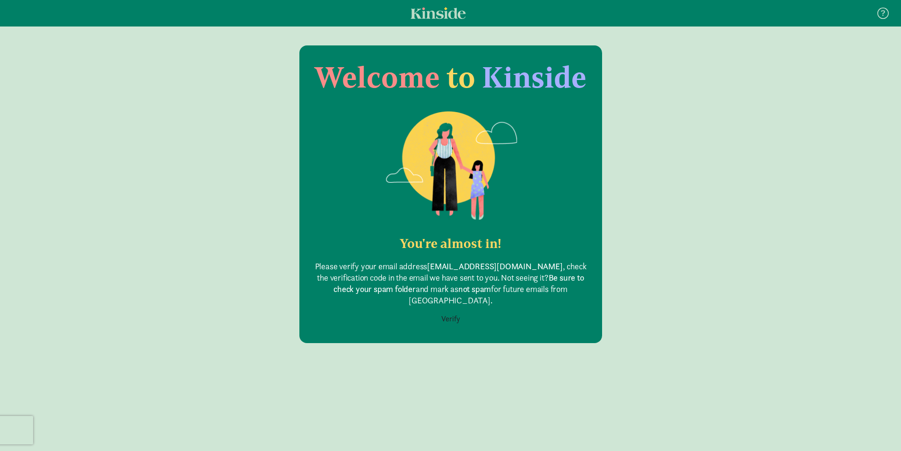
click at [452, 310] on button "Verify" at bounding box center [450, 319] width 31 height 18
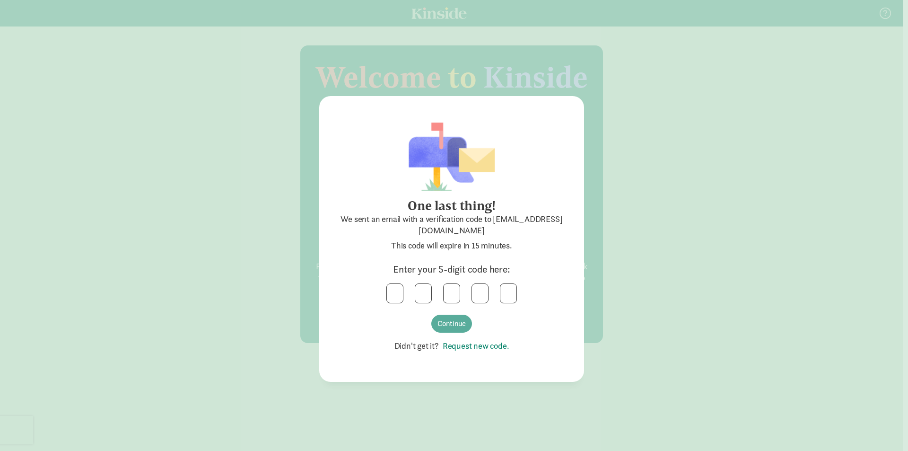
click at [463, 343] on link "Request new code." at bounding box center [474, 345] width 70 height 11
click at [473, 343] on link "Request new code." at bounding box center [474, 345] width 70 height 11
click at [465, 348] on link "Request new code." at bounding box center [474, 345] width 70 height 11
click at [401, 290] on input "text" at bounding box center [395, 293] width 16 height 19
click at [462, 325] on button "Continue" at bounding box center [451, 324] width 41 height 18
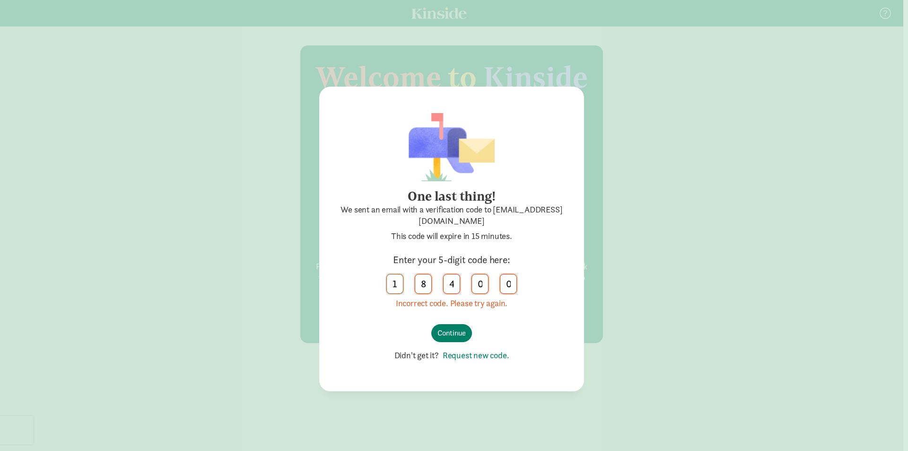
click at [396, 280] on input "1" at bounding box center [395, 283] width 16 height 19
click at [387, 289] on input "text" at bounding box center [395, 283] width 16 height 19
click at [484, 279] on input "0" at bounding box center [480, 283] width 16 height 19
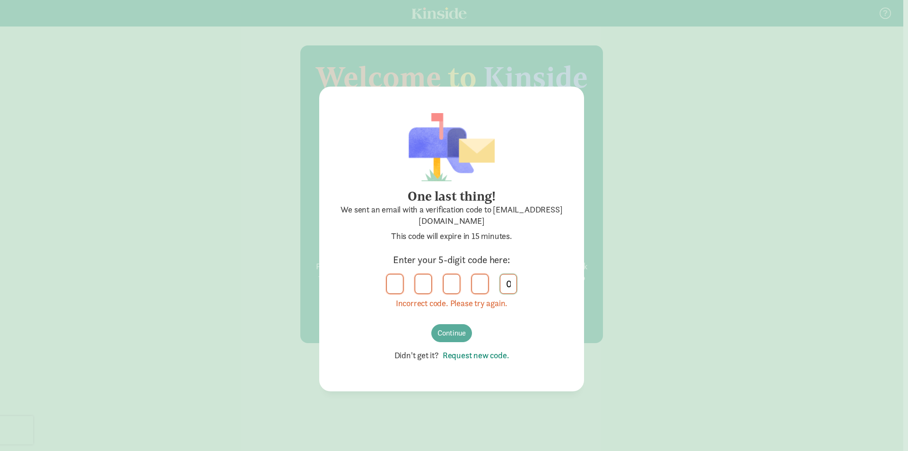
click at [509, 287] on input "0" at bounding box center [508, 283] width 16 height 19
click at [452, 332] on button "Continue" at bounding box center [451, 333] width 41 height 18
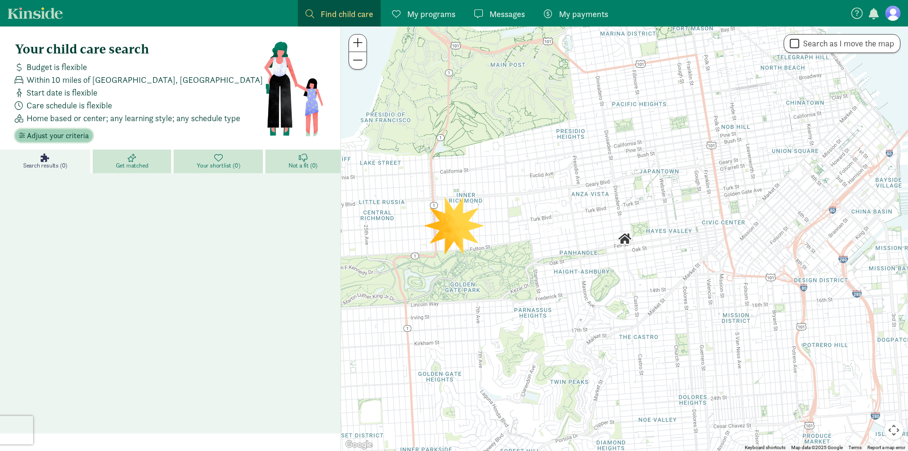
click at [79, 138] on span "Adjust your criteria" at bounding box center [58, 135] width 62 height 11
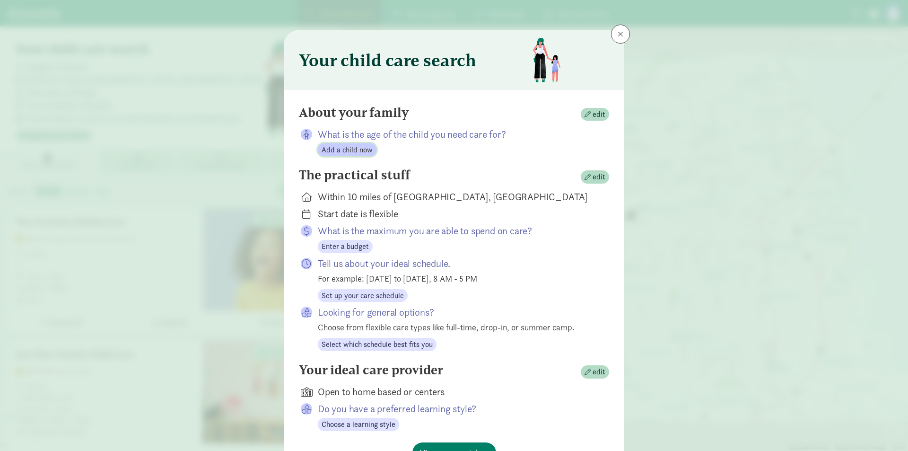
click at [349, 150] on span "Add a child now" at bounding box center [347, 149] width 51 height 11
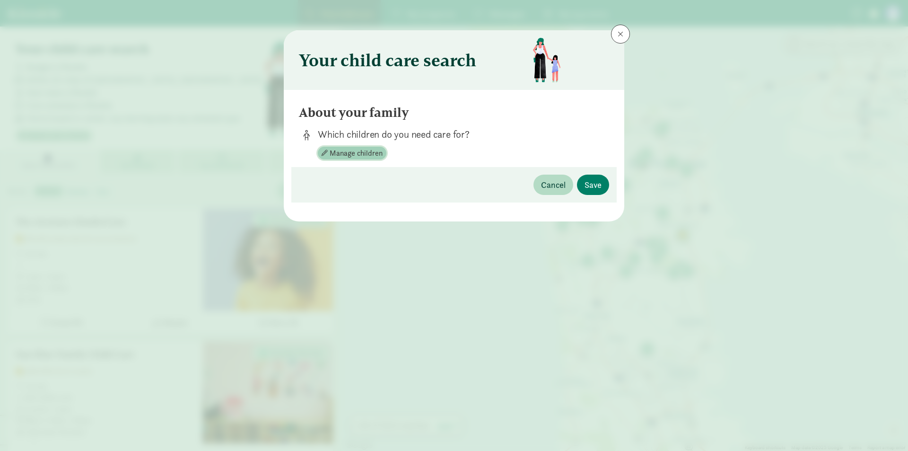
click at [378, 150] on span "Manage children" at bounding box center [356, 153] width 53 height 11
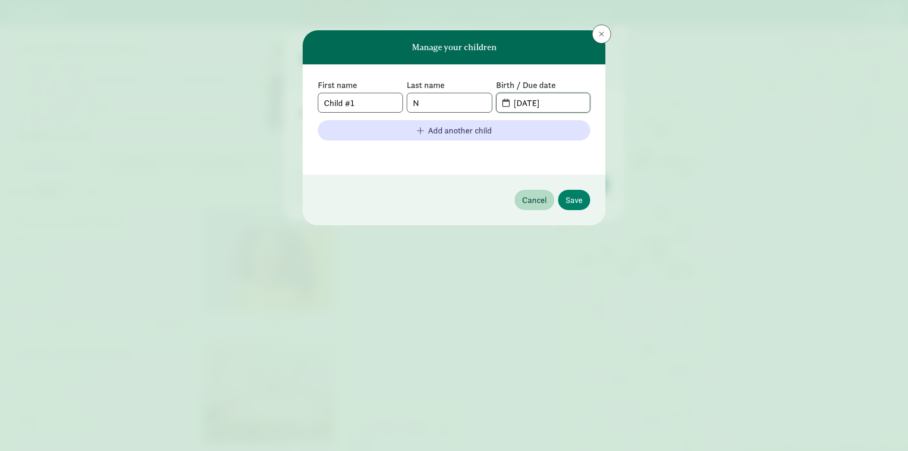
click at [542, 97] on input "08-10-2025" at bounding box center [549, 102] width 82 height 19
drag, startPoint x: 553, startPoint y: 98, endPoint x: 469, endPoint y: 118, distance: 86.9
click at [469, 118] on div "First name Child #1 Last name N Birth / Due date 08-10-2025 Add another child" at bounding box center [454, 119] width 272 height 80
click at [380, 100] on input "Child #1" at bounding box center [360, 102] width 84 height 19
click at [417, 101] on input "N" at bounding box center [449, 102] width 84 height 19
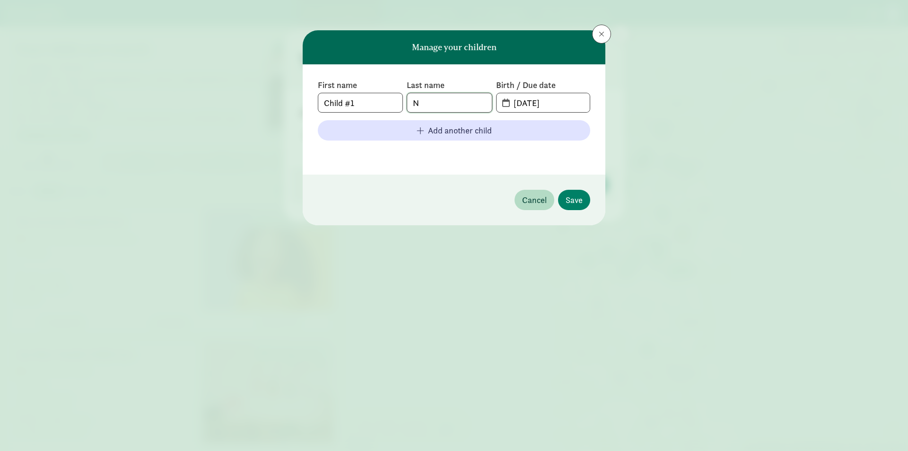
click at [448, 103] on input "N" at bounding box center [449, 102] width 84 height 19
type input "Nap"
click at [560, 107] on input "08-10-2025" at bounding box center [549, 102] width 82 height 19
click at [522, 103] on input "08-10-2025" at bounding box center [549, 102] width 82 height 19
type input "02-03-2025"
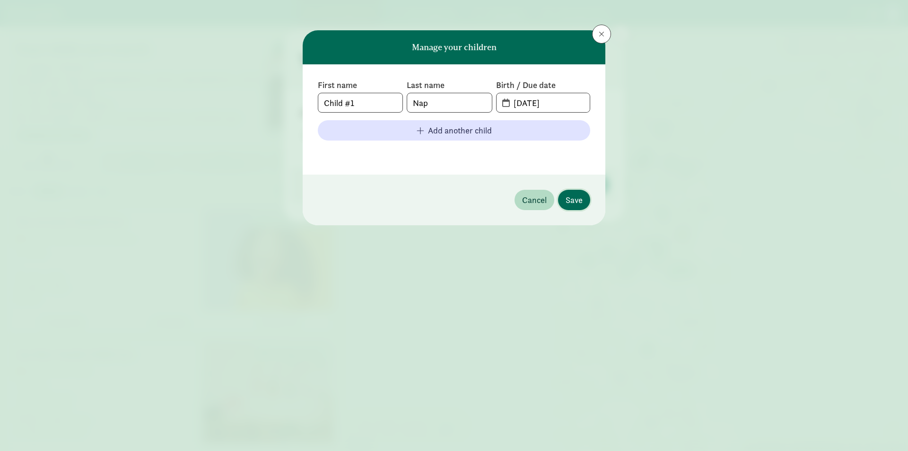
click at [577, 193] on span "Save" at bounding box center [574, 199] width 17 height 13
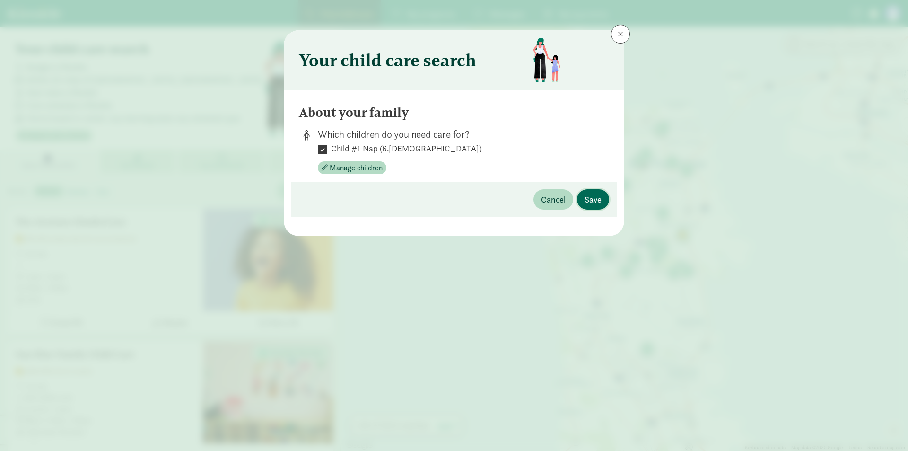
click at [593, 192] on button "Save" at bounding box center [593, 199] width 32 height 20
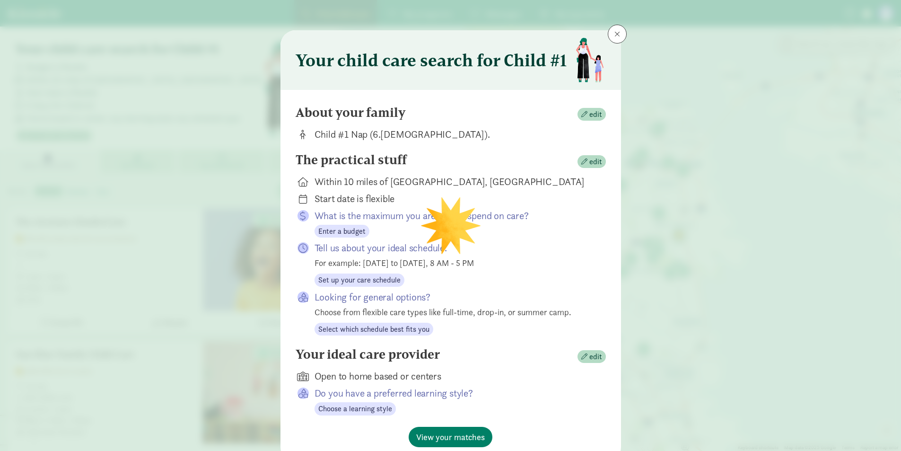
click at [585, 152] on div "The practical stuff edit" at bounding box center [451, 161] width 310 height 19
click at [589, 157] on span "edit" at bounding box center [595, 161] width 13 height 11
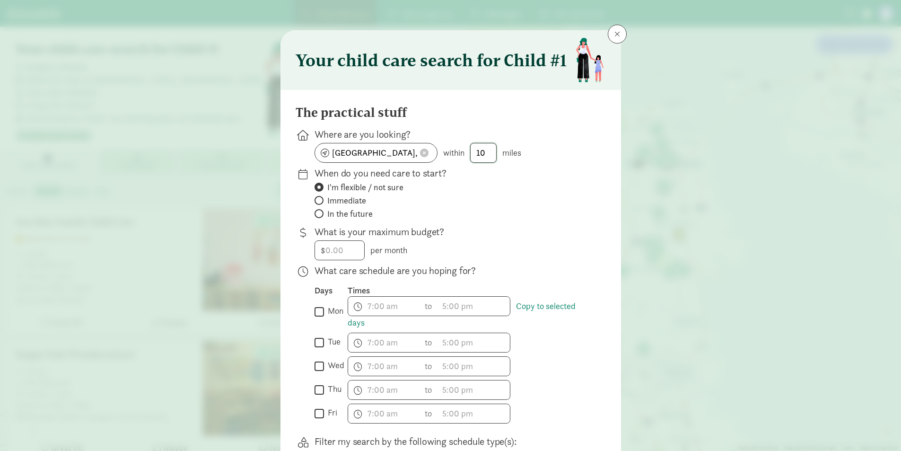
click at [480, 152] on input "10" at bounding box center [484, 152] width 26 height 19
click at [420, 152] on span at bounding box center [424, 153] width 9 height 9
click at [378, 155] on input at bounding box center [376, 152] width 122 height 19
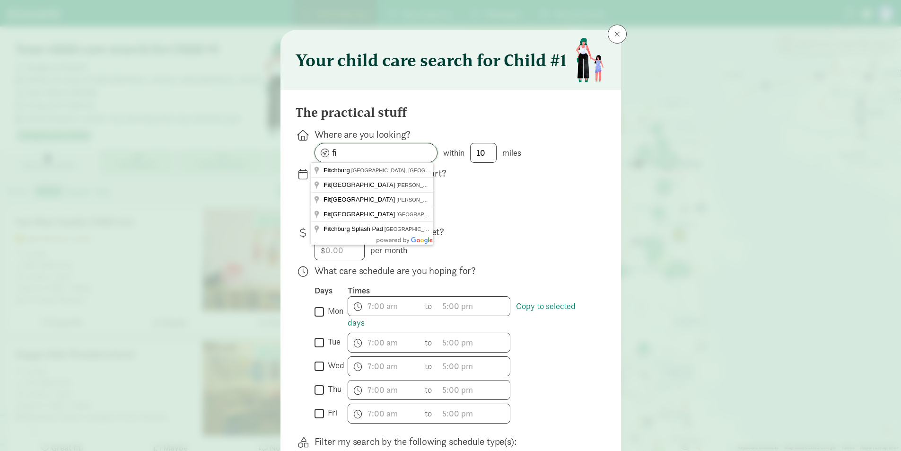
type input "f"
type input "m"
type input "5"
type input "5943 Schumann Cir, Fitchburg, WI 53711, USA"
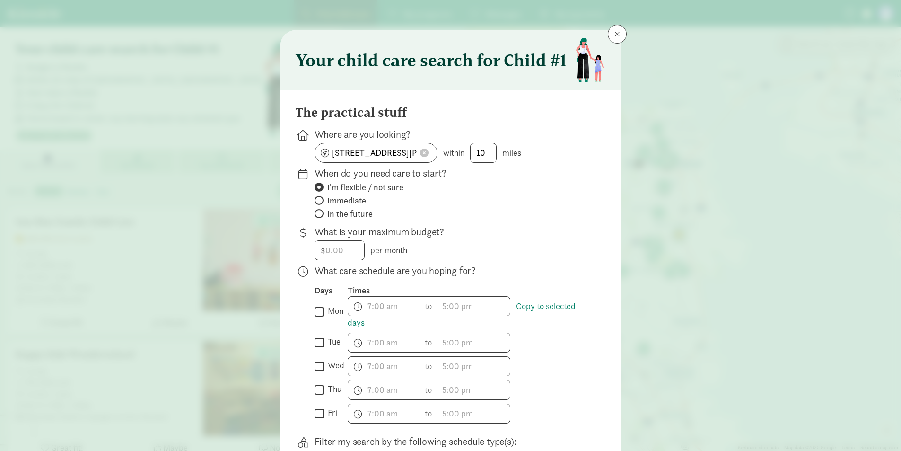
click at [339, 217] on span "In the future" at bounding box center [349, 213] width 45 height 11
click at [321, 217] on input "In the future" at bounding box center [318, 213] width 6 height 6
radio input "true"
radio input "false"
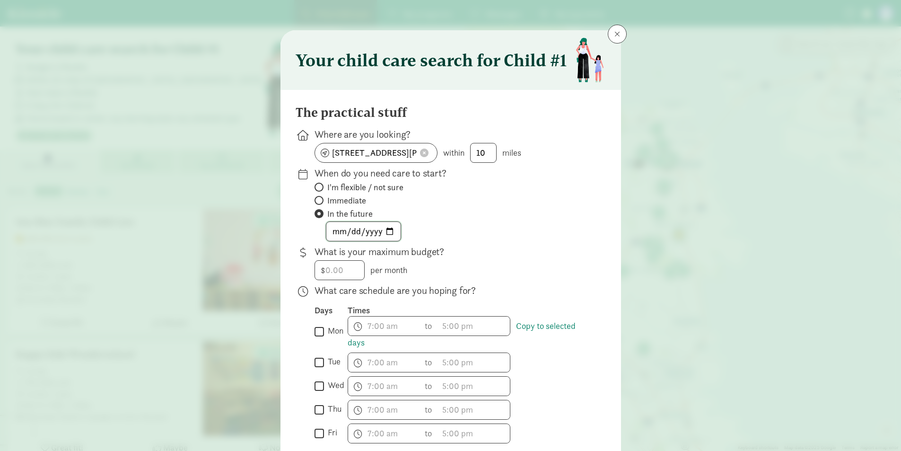
click at [384, 229] on input "date" at bounding box center [363, 231] width 74 height 19
type input "2026-06-15"
click at [350, 270] on input "number" at bounding box center [339, 270] width 49 height 19
type input "1499.89"
click at [315, 329] on input "mon" at bounding box center [319, 331] width 9 height 13
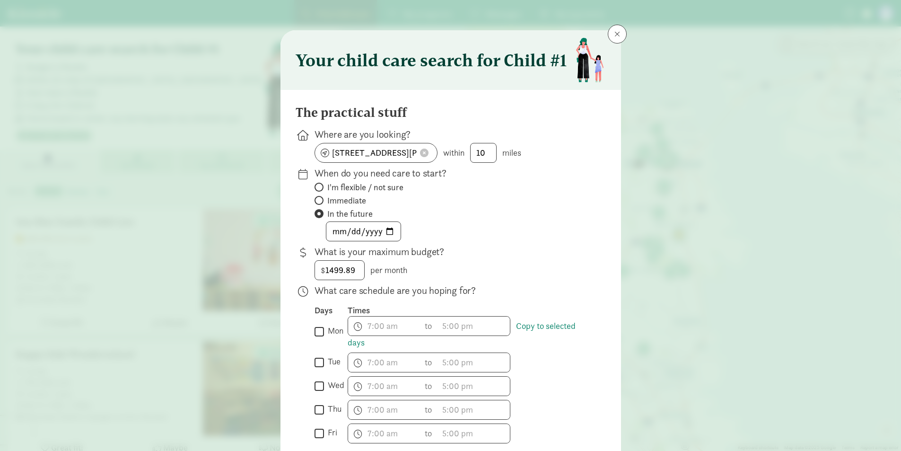
checkbox input "true"
click at [385, 326] on span "h 12 1 2 3 4 5 6 7 8 9 10 11 mm 00 15 30 45 a am pm" at bounding box center [384, 325] width 72 height 19
click at [382, 397] on li "30" at bounding box center [390, 395] width 28 height 18
click at [361, 355] on li "7" at bounding box center [362, 349] width 28 height 18
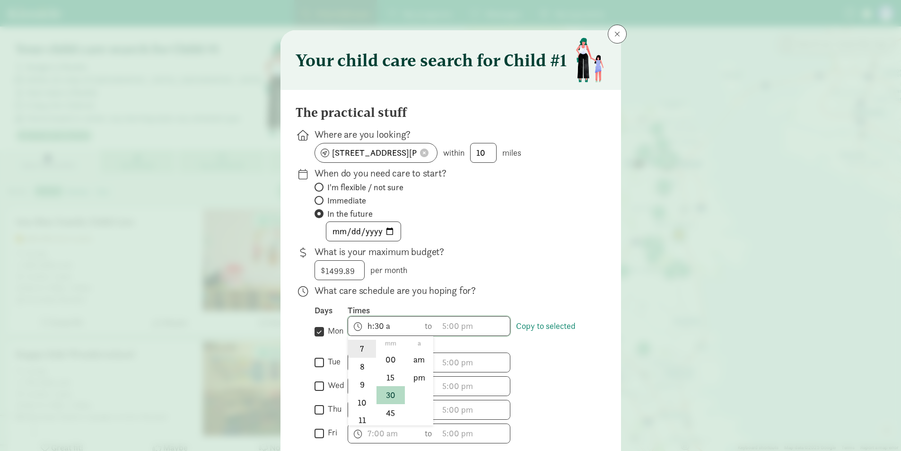
type input "7:30 a"
click at [461, 330] on div at bounding box center [450, 225] width 901 height 451
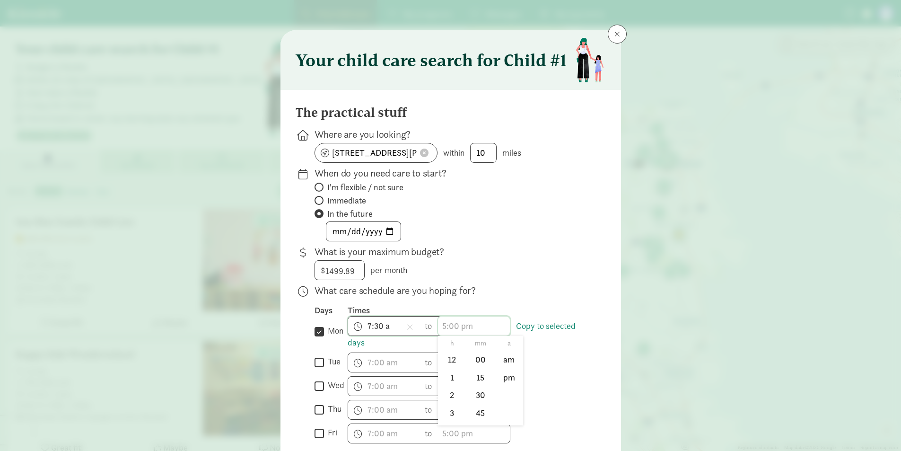
click at [455, 325] on span "h 12 1 2 3 4 5 6 7 8 9 10 11 mm 00 15 30 45 a am pm" at bounding box center [474, 325] width 72 height 19
click at [450, 364] on li "4" at bounding box center [452, 362] width 28 height 18
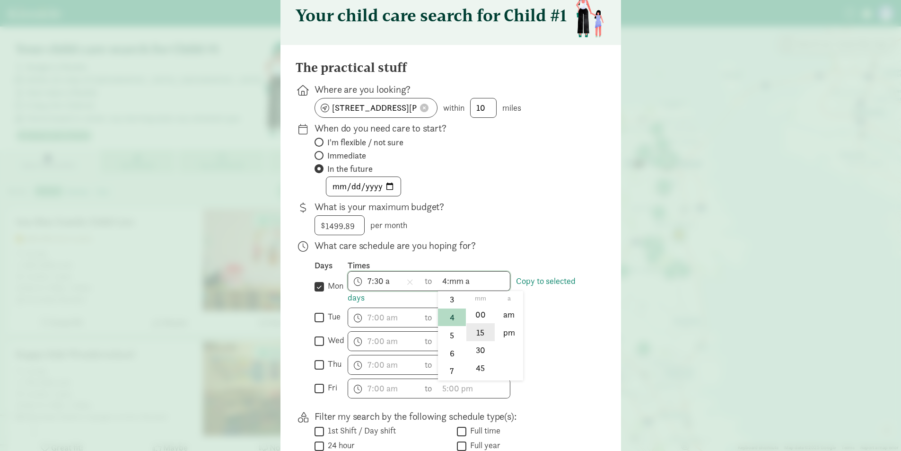
scroll to position [44, 0]
click at [480, 348] on li "30" at bounding box center [480, 350] width 28 height 18
click at [507, 324] on li "pm" at bounding box center [509, 333] width 28 height 18
type input "4:30 pm"
click at [554, 209] on p "What is your maximum budget?" at bounding box center [453, 207] width 276 height 13
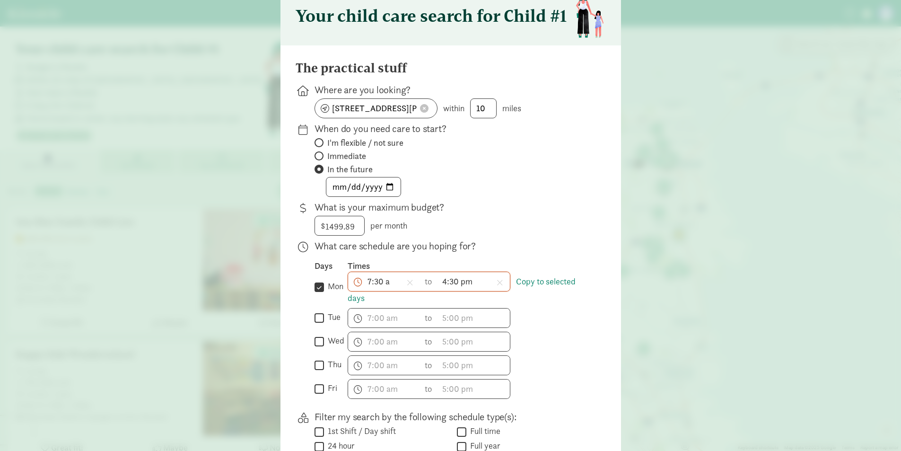
drag, startPoint x: 324, startPoint y: 313, endPoint x: 316, endPoint y: 349, distance: 36.7
click at [316, 349] on div "Days Times  mon Copy to selected days 7:30 a h 12 1 2 3 4 5 6 7 8 9 10 11 mm 0…" at bounding box center [453, 329] width 276 height 139
click at [315, 317] on input "tue" at bounding box center [319, 317] width 9 height 13
checkbox input "true"
click at [315, 336] on input "wed" at bounding box center [319, 341] width 9 height 13
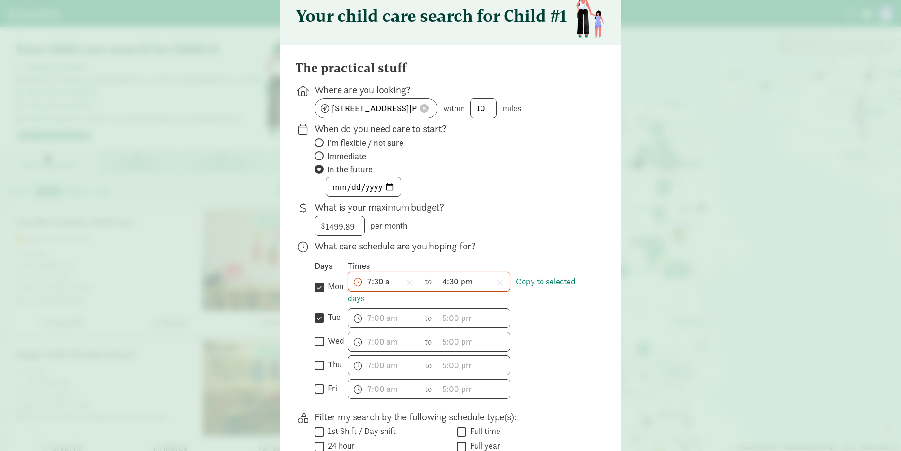
checkbox input "true"
click at [318, 372] on div " thu" at bounding box center [331, 365] width 33 height 20
click at [324, 360] on label "thu" at bounding box center [333, 364] width 18 height 11
click at [321, 360] on input "thu" at bounding box center [319, 365] width 9 height 13
checkbox input "true"
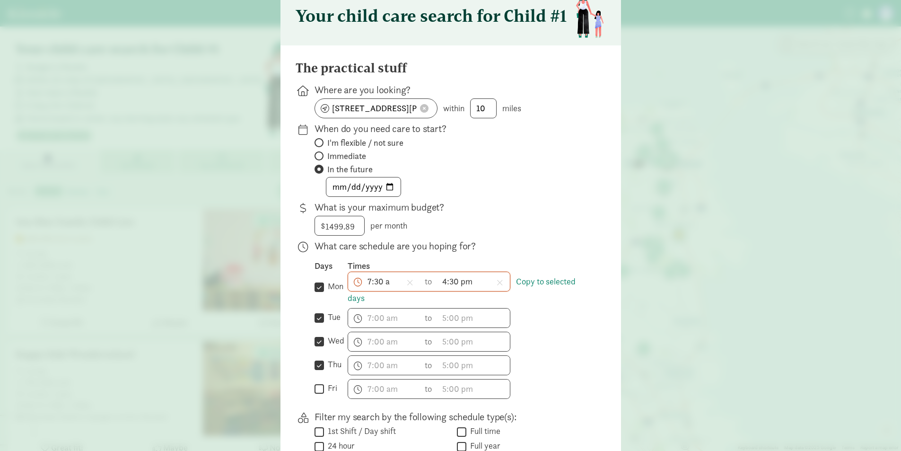
click at [317, 384] on input "fri" at bounding box center [319, 388] width 9 height 13
checkbox input "true"
click at [529, 279] on link "Copy to selected days" at bounding box center [462, 289] width 228 height 27
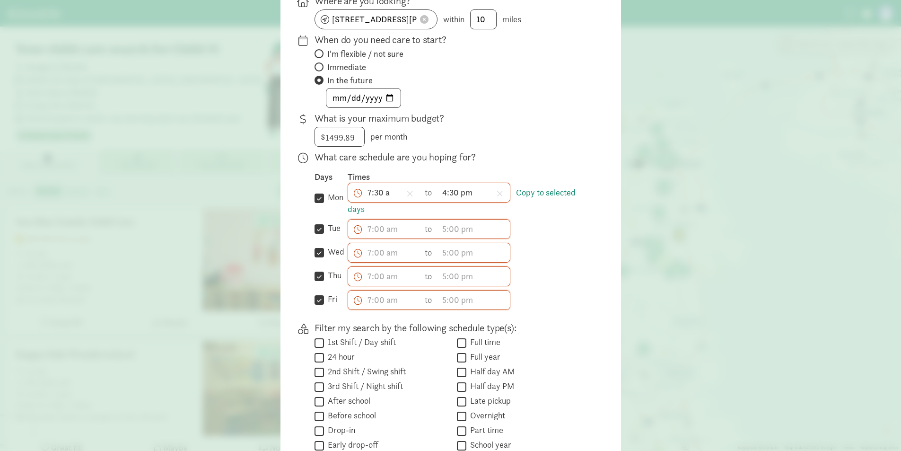
scroll to position [134, 0]
click at [542, 194] on link "Copy to selected days" at bounding box center [462, 199] width 228 height 27
click at [470, 225] on span "h 12 1 2 3 4 5 6 7 8 9 10 11 mm 00 15 30 45 a am pm" at bounding box center [474, 228] width 72 height 19
click at [550, 228] on div at bounding box center [450, 91] width 901 height 451
click at [381, 232] on span "h 12 1 2 3 4 5 6 7 8 9 10 11 mm 00 15 30 45 a am pm" at bounding box center [384, 228] width 72 height 19
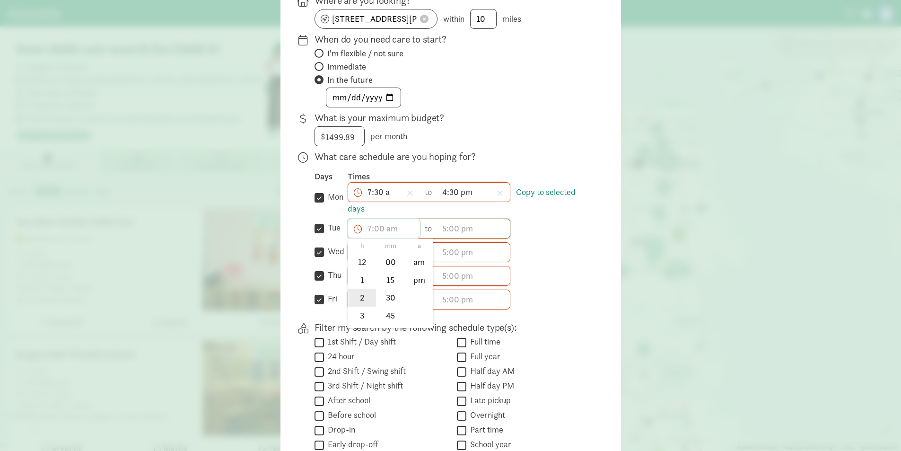
scroll to position [88, 0]
click at [354, 293] on li "7" at bounding box center [362, 299] width 28 height 18
click at [384, 297] on li "30" at bounding box center [390, 298] width 28 height 18
type input "7:30 a"
click at [548, 233] on div at bounding box center [450, 91] width 901 height 451
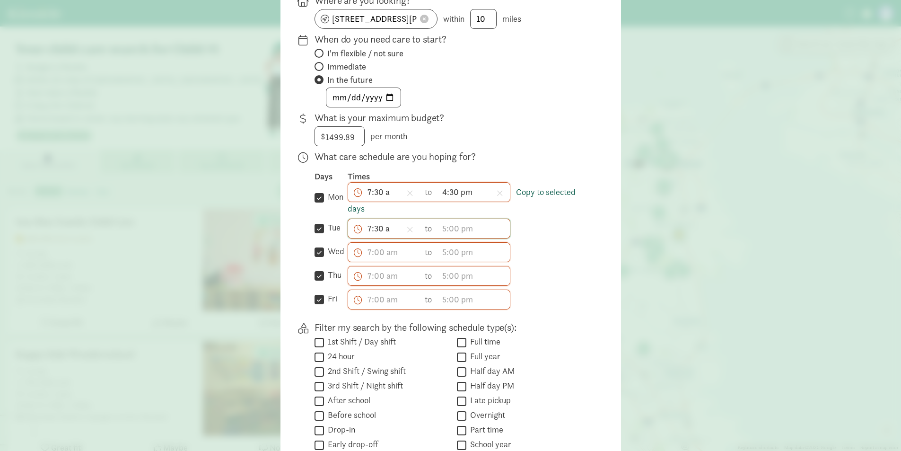
click at [539, 191] on link "Copy to selected days" at bounding box center [462, 199] width 228 height 27
click at [315, 190] on div " mon Copy to selected days" at bounding box center [331, 198] width 33 height 33
click at [540, 195] on link "Copy to selected days" at bounding box center [462, 199] width 228 height 27
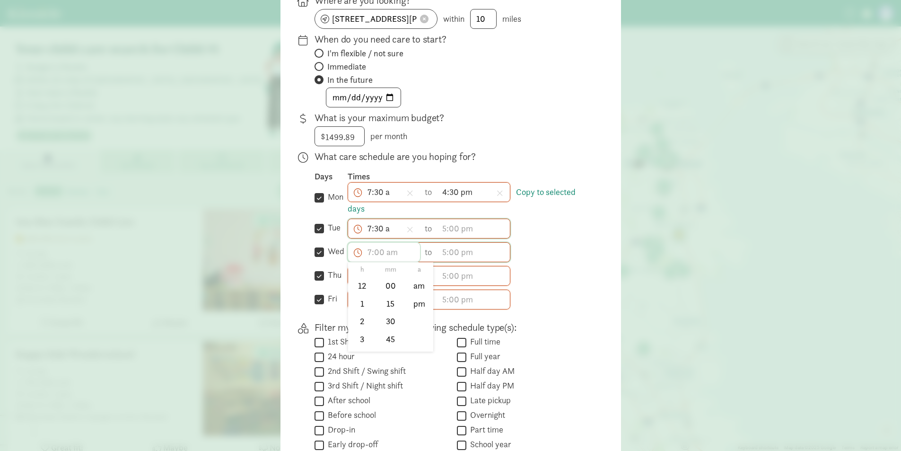
click at [367, 254] on span "h 12 1 2 3 4 5 6 7 8 9 10 11 mm 00 15 30 45 a am pm" at bounding box center [384, 252] width 72 height 19
click at [359, 267] on li "7" at bounding box center [362, 271] width 28 height 18
click at [398, 320] on li "30" at bounding box center [390, 321] width 28 height 18
click at [418, 283] on li "am" at bounding box center [419, 285] width 28 height 18
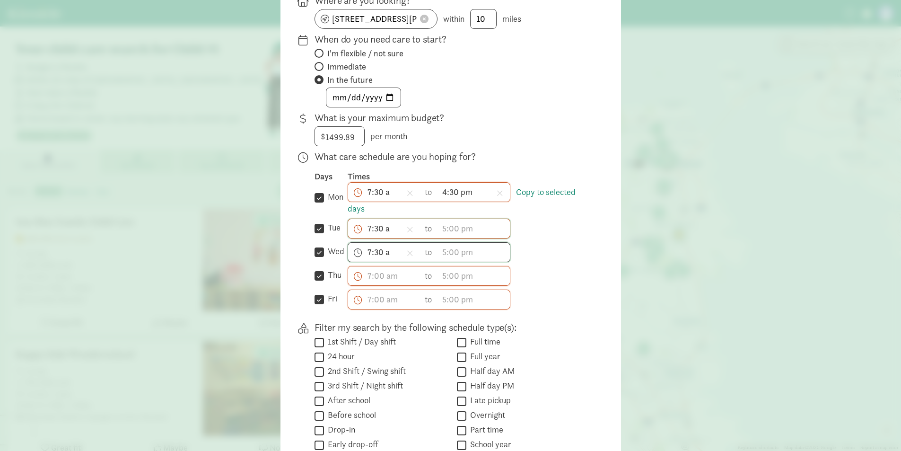
type input "7:30 am"
click at [380, 232] on span "7:30 a h 12 1 2 3 4 5 6 7 8 9 10 11 mm 00 15 30 45 a am pm" at bounding box center [384, 228] width 72 height 19
click at [427, 262] on li "am" at bounding box center [419, 262] width 28 height 18
type input "7:30 am"
drag, startPoint x: 380, startPoint y: 191, endPoint x: 418, endPoint y: 229, distance: 54.2
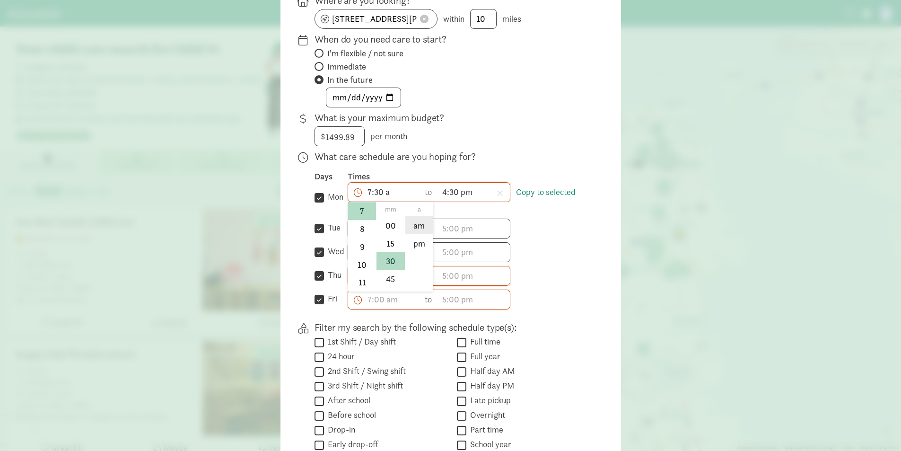
click at [418, 201] on span "7:30 a h 12 1 2 3 4 5 6 7 8 9 10 11 mm 00 15 30 45 a am pm" at bounding box center [384, 192] width 72 height 19
click at [418, 229] on li "am" at bounding box center [419, 225] width 28 height 18
type input "7:30 am"
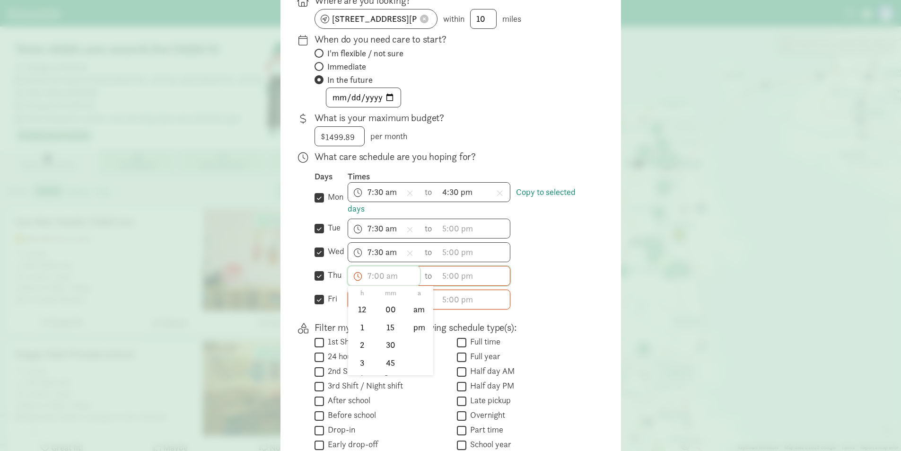
click at [372, 282] on span "h 12 1 2 3 4 5 6 7 8 9 10 11 mm 00 15 30 45 a am pm" at bounding box center [384, 275] width 72 height 19
click at [360, 313] on li "7" at bounding box center [362, 317] width 28 height 18
drag, startPoint x: 382, startPoint y: 347, endPoint x: 416, endPoint y: 309, distance: 50.9
click at [416, 309] on div "h 12 1 2 3 4 5 6 7 8 9 10 11 mm 00 15 30 45 a am pm" at bounding box center [390, 330] width 85 height 89
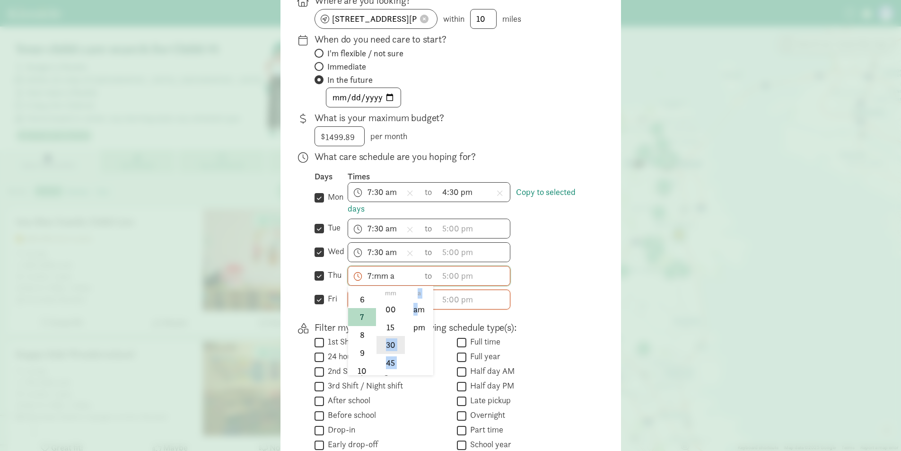
click at [387, 338] on li "30" at bounding box center [390, 345] width 28 height 18
click at [423, 301] on li "am" at bounding box center [419, 309] width 28 height 18
type input "7:30 am"
drag, startPoint x: 583, startPoint y: 232, endPoint x: 543, endPoint y: 196, distance: 53.6
click at [543, 196] on div "Days Times  mon Copy to selected days 7:30 am h 12 1 2 3 4 5 6 7 8 9 10 11 mm …" at bounding box center [453, 240] width 276 height 139
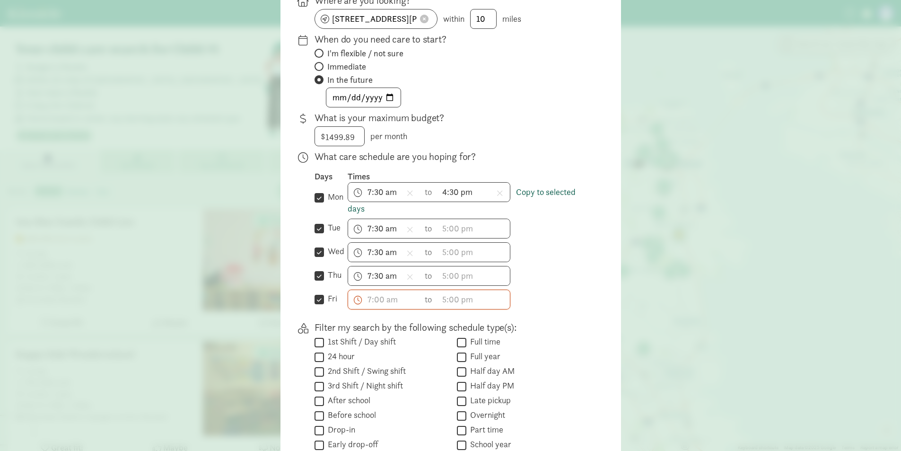
click at [543, 196] on link "Copy to selected days" at bounding box center [462, 199] width 228 height 27
click at [451, 227] on span "h 12 1 2 3 4 5 6 7 8 9 10 11 mm 00 15 30 45 a am pm" at bounding box center [474, 228] width 72 height 19
click at [443, 322] on li "4" at bounding box center [452, 320] width 28 height 18
drag, startPoint x: 475, startPoint y: 304, endPoint x: 508, endPoint y: 273, distance: 45.5
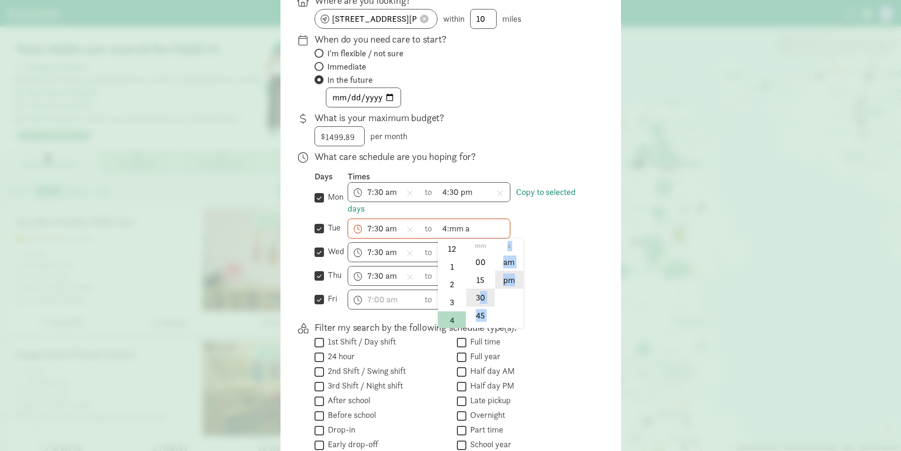
click at [508, 273] on div "h 12 1 2 3 4 5 6 7 8 9 10 11 mm 00 15 30 45 a am pm" at bounding box center [480, 282] width 85 height 89
click at [508, 273] on li "pm" at bounding box center [509, 280] width 28 height 18
click at [481, 297] on li "30" at bounding box center [480, 298] width 28 height 18
type input "4:30 pm"
drag, startPoint x: 560, startPoint y: 227, endPoint x: 468, endPoint y: 245, distance: 94.0
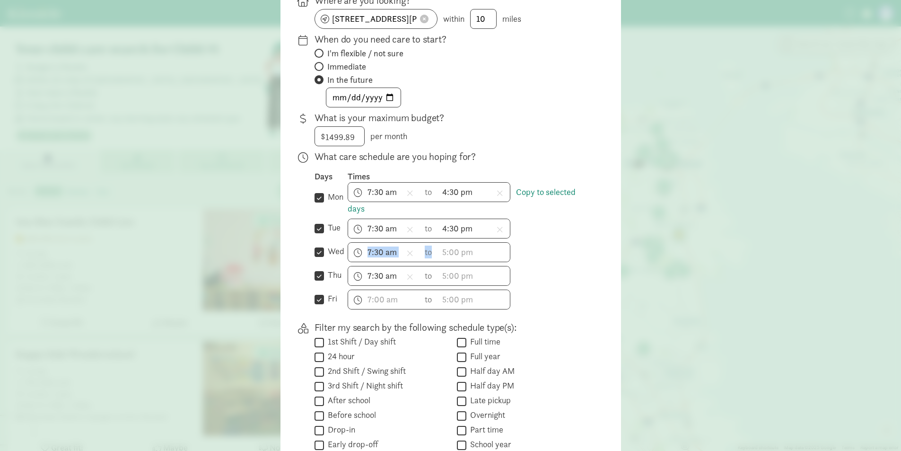
click at [468, 245] on div "Days Times  mon Copy to selected days 7:30 am h 12 1 2 3 4 5 6 7 8 9 10 11 mm …" at bounding box center [453, 240] width 276 height 139
click at [467, 245] on span "h 12 1 2 3 4 5 6 7 8 9 10 11 mm 00 15 30 45 a am pm" at bounding box center [474, 252] width 72 height 19
click at [446, 315] on li "4" at bounding box center [452, 314] width 28 height 18
click at [467, 315] on li "30" at bounding box center [480, 321] width 28 height 18
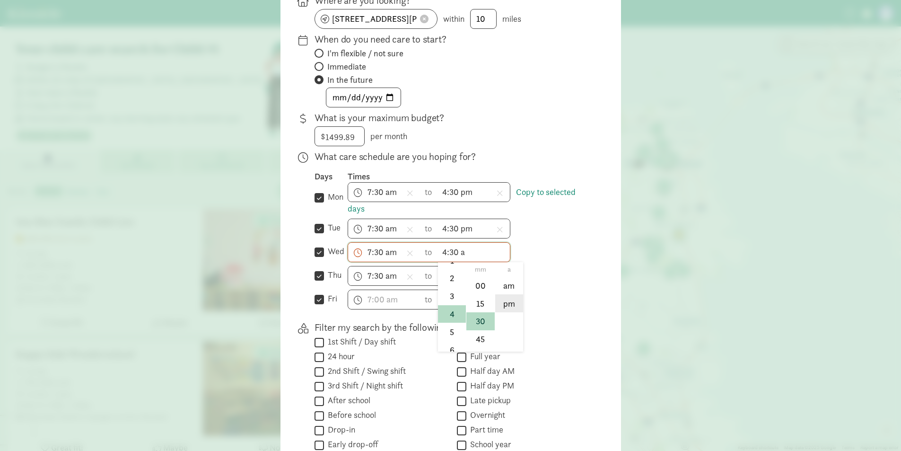
click at [507, 302] on li "pm" at bounding box center [509, 303] width 28 height 18
type input "4:30 pm"
drag, startPoint x: 547, startPoint y: 276, endPoint x: 458, endPoint y: 278, distance: 89.0
click at [458, 278] on div "7:30 am h 12 1 2 3 4 5 6 7 8 9 10 11 mm 00 15 30 45 a am pm to h 12 1 2 3 4 5 6…" at bounding box center [469, 276] width 243 height 20
click at [458, 278] on span "h 12 1 2 3 4 5 6 7 8 9 10 11 mm 00 15 30 45 a am pm" at bounding box center [474, 275] width 72 height 19
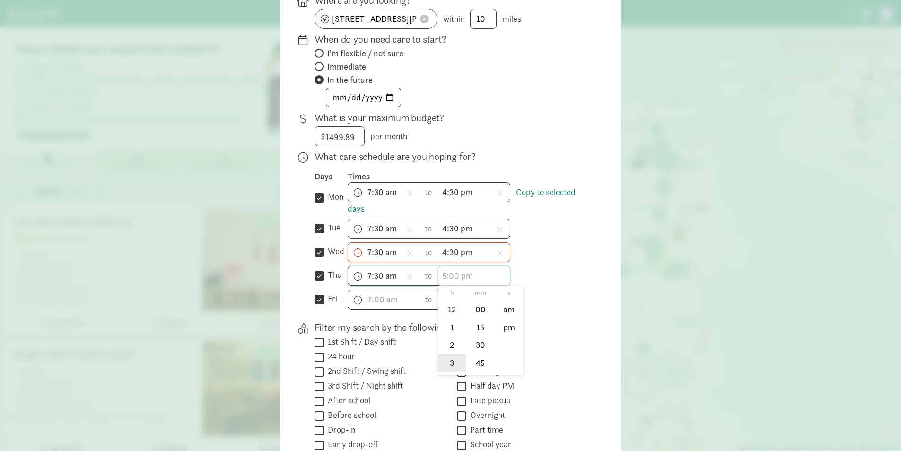
scroll to position [31, 0]
click at [446, 350] on li "4" at bounding box center [452, 350] width 28 height 18
click at [470, 344] on li "30" at bounding box center [480, 345] width 28 height 18
click at [500, 326] on li "pm" at bounding box center [509, 327] width 28 height 18
type input "4:30 pm"
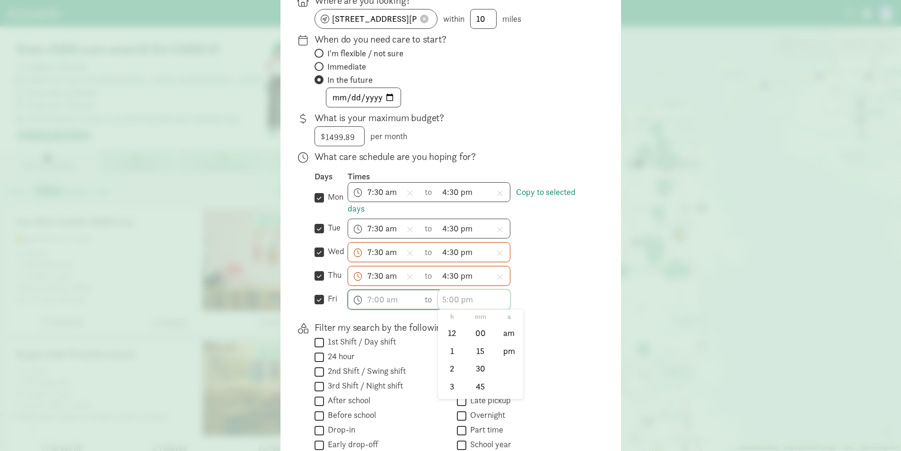
click at [454, 298] on span "h 12 1 2 3 4 5 6 7 8 9 10 11 mm 00 15 30 45 a am pm" at bounding box center [474, 299] width 72 height 19
click at [448, 359] on li "1" at bounding box center [452, 350] width 28 height 18
click at [445, 348] on li "4" at bounding box center [452, 353] width 28 height 18
click at [466, 364] on li "30" at bounding box center [480, 368] width 28 height 18
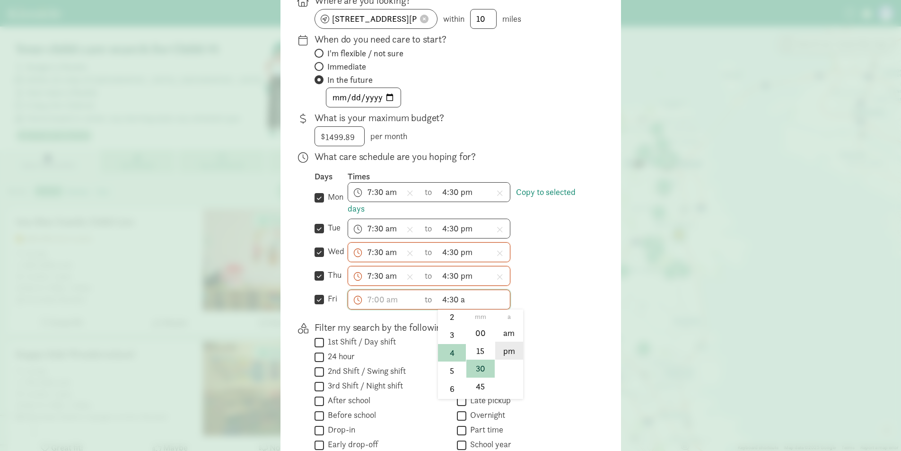
click at [511, 342] on li "pm" at bounding box center [509, 350] width 28 height 18
type input "4:30 pm"
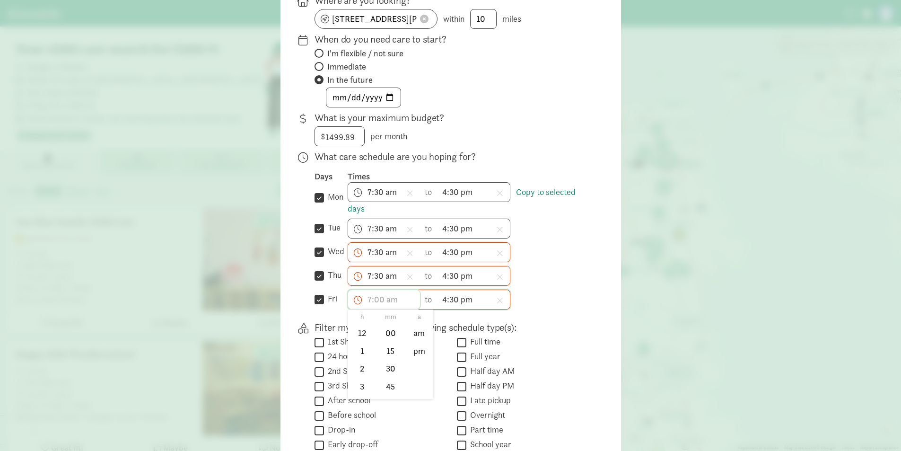
click at [383, 298] on span "h 12 1 2 3 4 5 6 7 8 9 10 11 mm 00 15 30 45 a am pm" at bounding box center [384, 299] width 72 height 19
click at [361, 362] on li "7" at bounding box center [362, 363] width 28 height 18
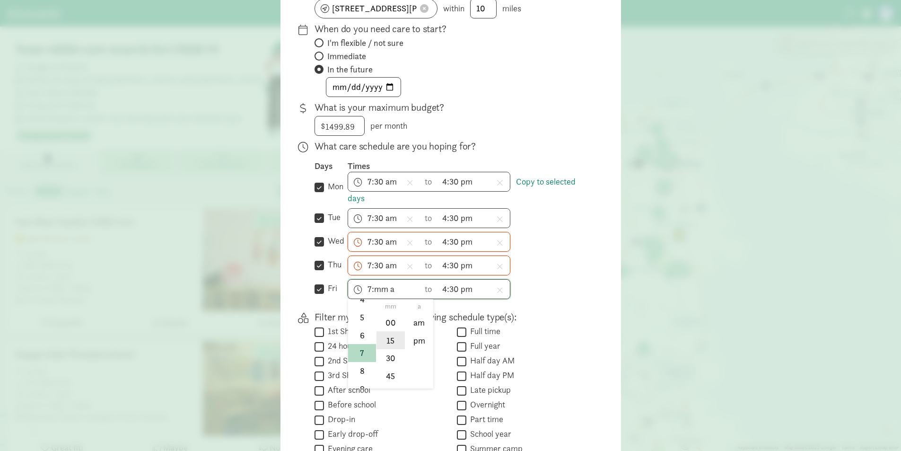
scroll to position [145, 0]
click at [392, 357] on li "30" at bounding box center [390, 358] width 28 height 18
drag, startPoint x: 392, startPoint y: 357, endPoint x: 424, endPoint y: 309, distance: 57.3
click at [424, 309] on div "h 12 1 2 3 4 5 6 7 8 9 10 11 mm 00 15 30 45 a am pm" at bounding box center [390, 342] width 85 height 89
click at [417, 323] on li "am" at bounding box center [419, 322] width 28 height 18
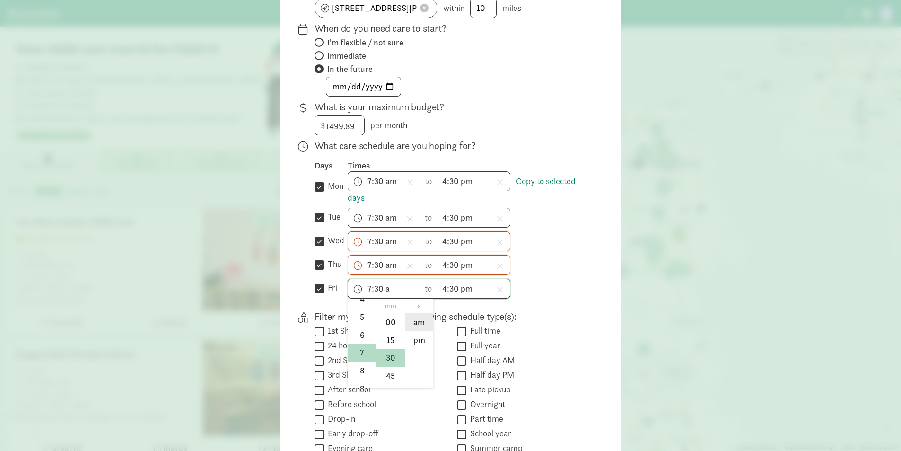
type input "7:30 am"
click at [556, 255] on div "7:30 am h 12 1 2 3 4 5 6 7 8 9 10 11 mm 00 15 30 45 a am pm to 4:30 pm h 12 1 2…" at bounding box center [469, 265] width 243 height 20
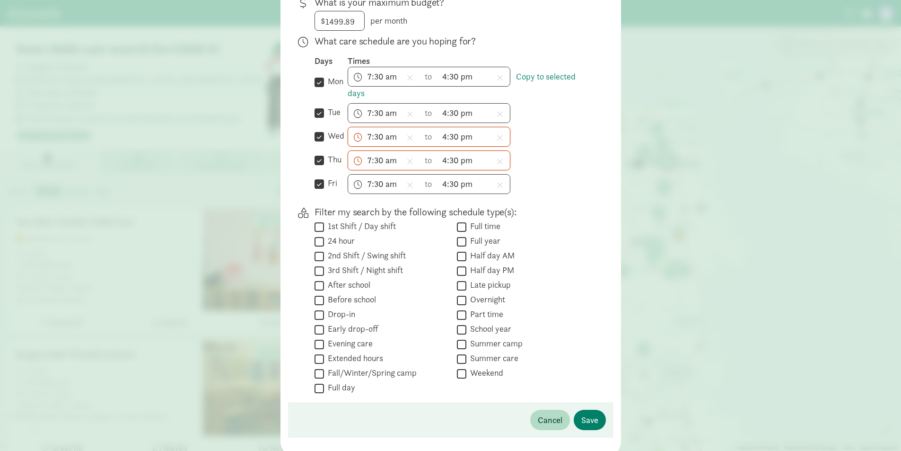
scroll to position [285, 0]
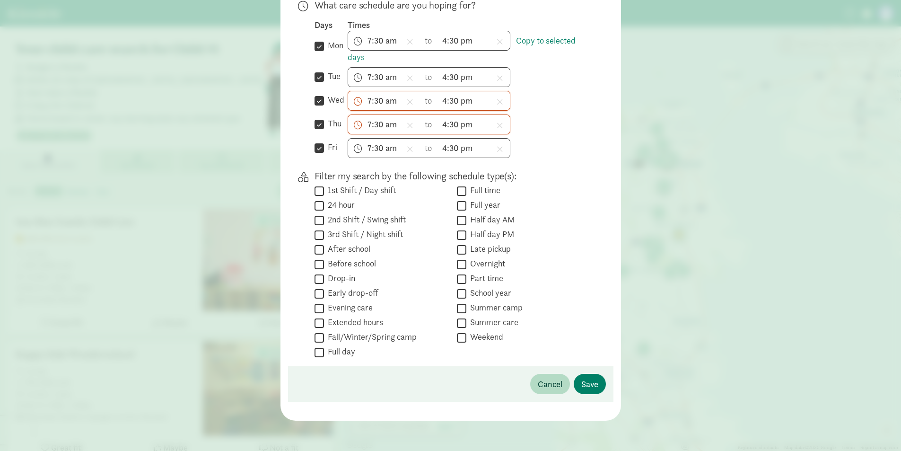
click at [376, 174] on p "Filter my search by the following schedule type(s):" at bounding box center [453, 175] width 276 height 13
click at [586, 383] on span "Save" at bounding box center [589, 383] width 17 height 13
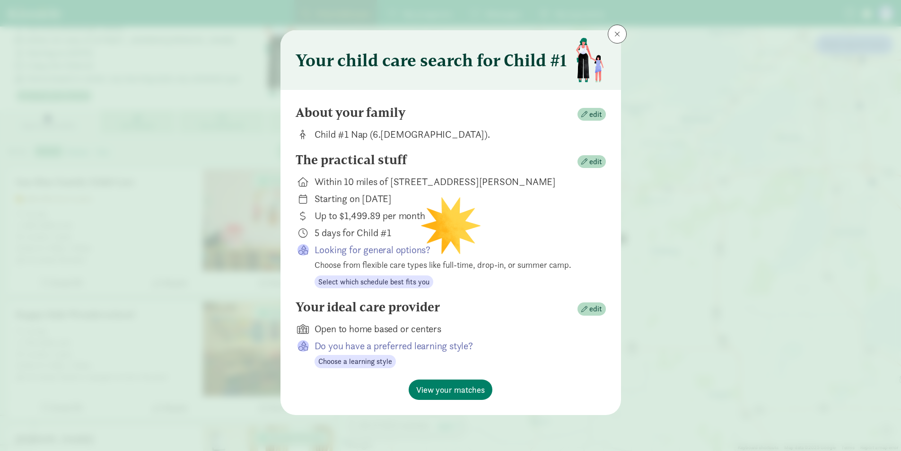
scroll to position [41, 0]
click at [460, 383] on span "View your matches" at bounding box center [450, 389] width 69 height 13
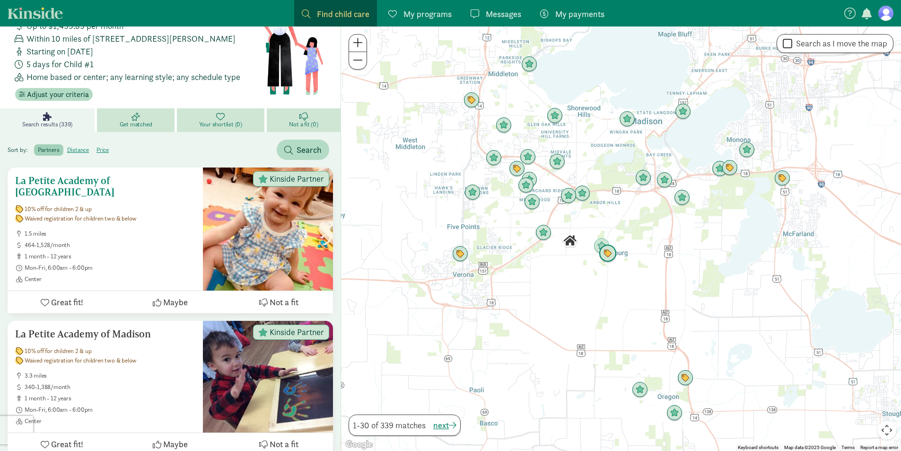
click at [154, 178] on h5 "La Petite Academy of [GEOGRAPHIC_DATA]" at bounding box center [105, 186] width 180 height 23
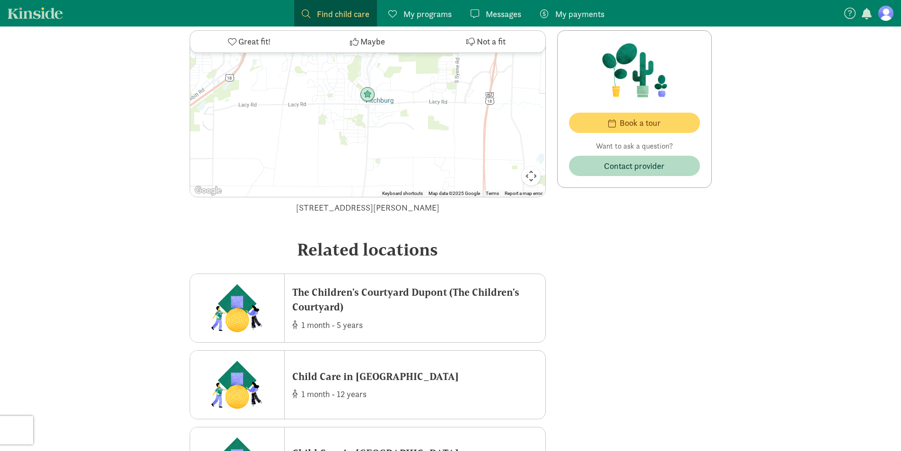
scroll to position [1732, 0]
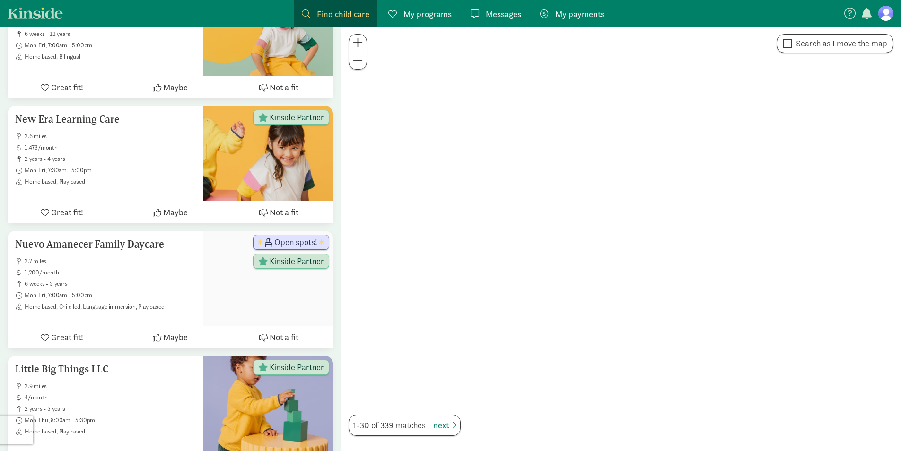
scroll to position [41, 0]
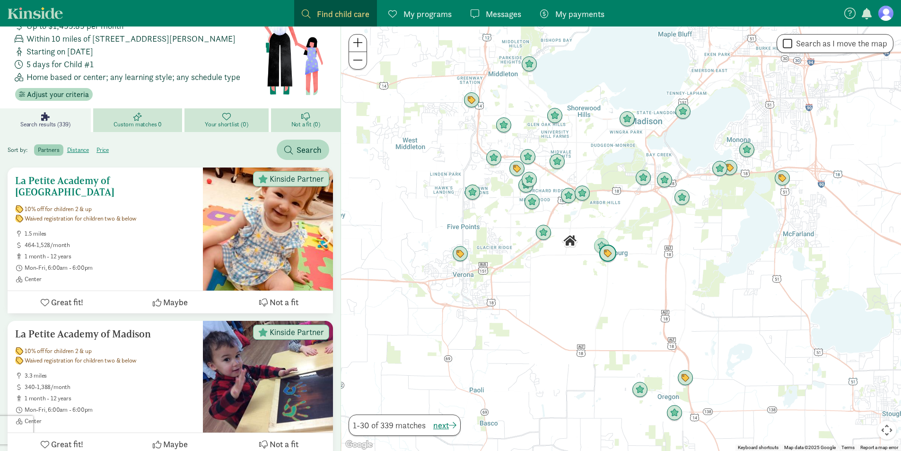
click at [47, 296] on button "Great fit!" at bounding box center [62, 302] width 108 height 22
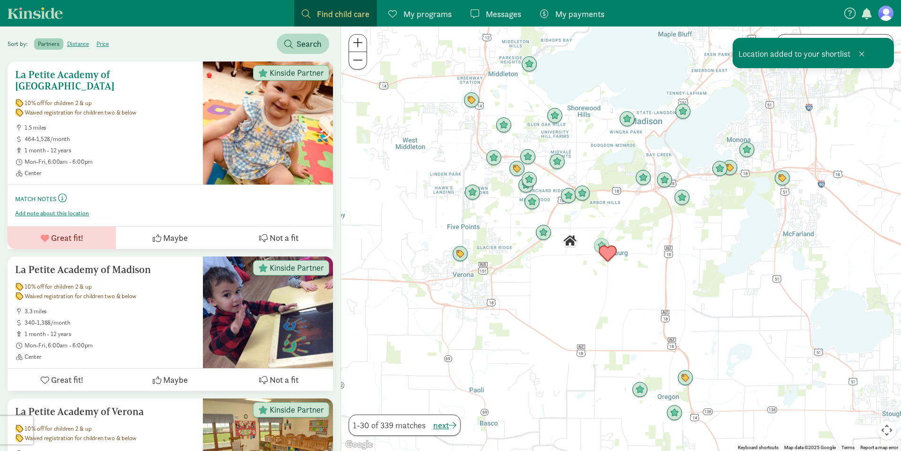
scroll to position [152, 0]
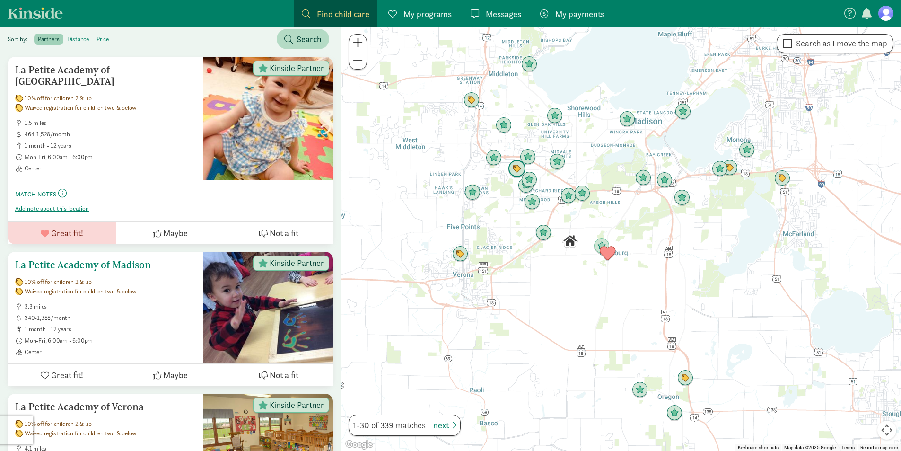
click at [127, 314] on span "340-1,388/month" at bounding box center [110, 318] width 171 height 8
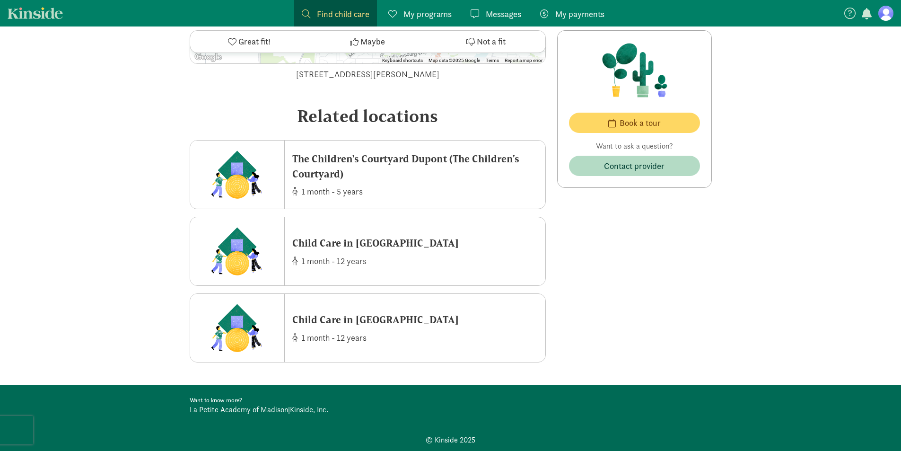
scroll to position [1941, 0]
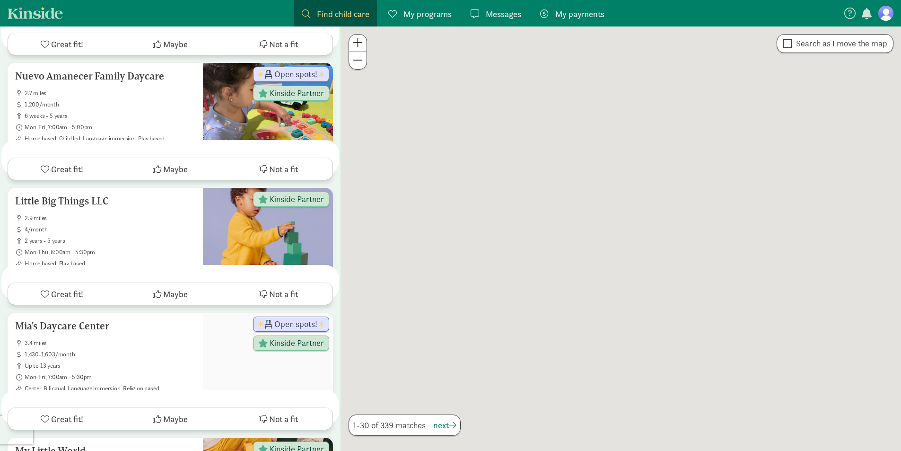
scroll to position [152, 0]
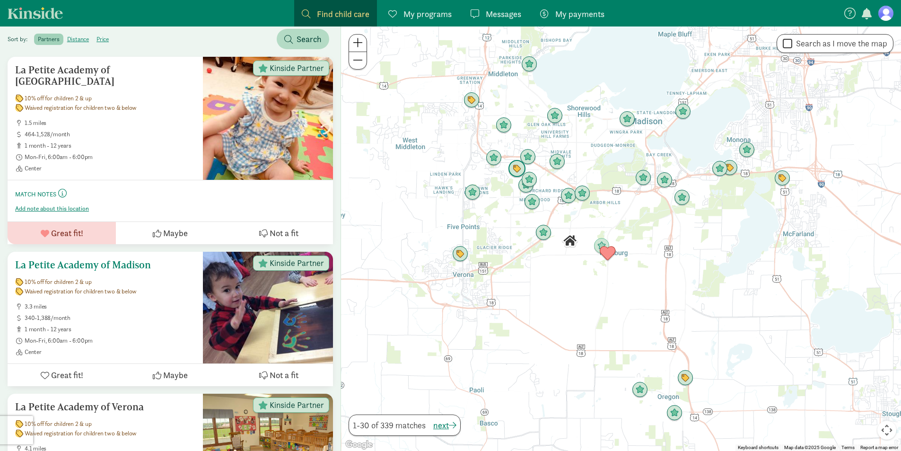
click at [66, 369] on span "Great fit!" at bounding box center [67, 374] width 32 height 13
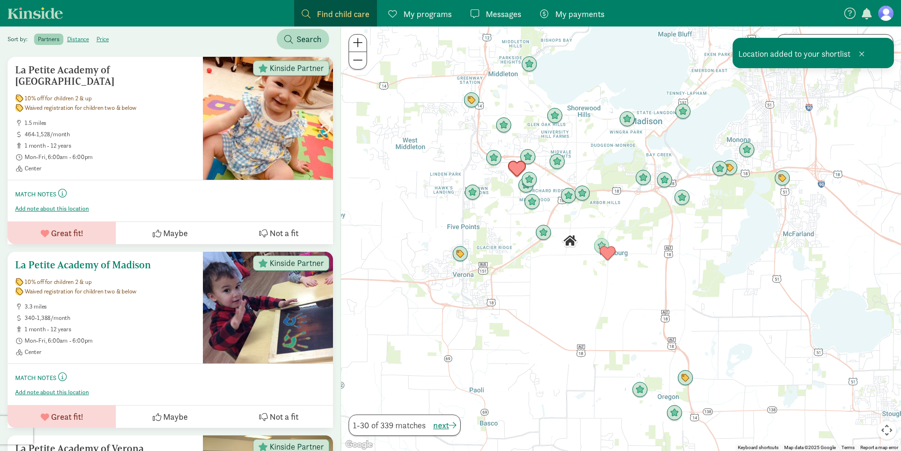
scroll to position [332, 0]
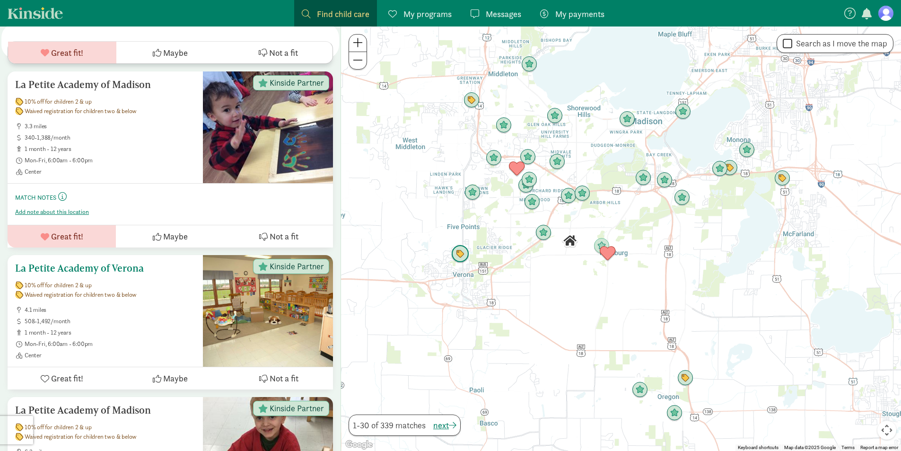
click at [61, 372] on span "Great fit!" at bounding box center [67, 378] width 32 height 13
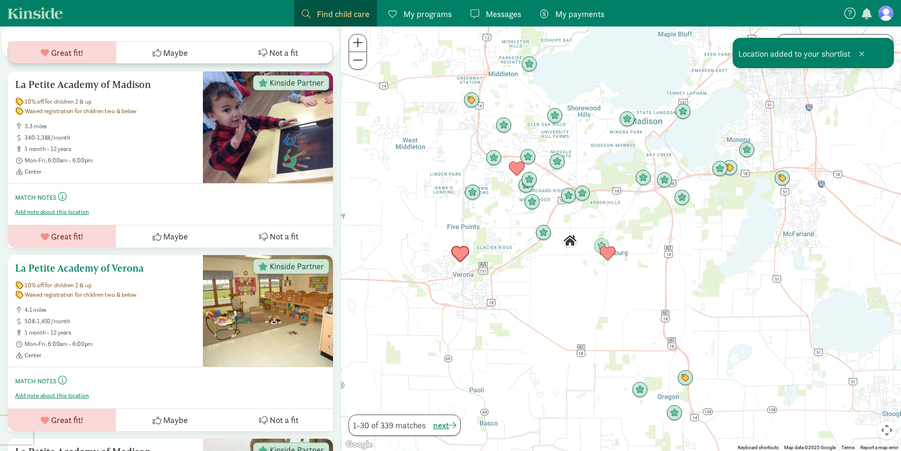
click at [110, 324] on span "This is your space to add notes about this provider like first impression, tour…" at bounding box center [62, 345] width 95 height 42
click at [111, 292] on div "La Petite Academy of Verona 10% off for children 2 & up Waived registration for…" at bounding box center [105, 311] width 180 height 96
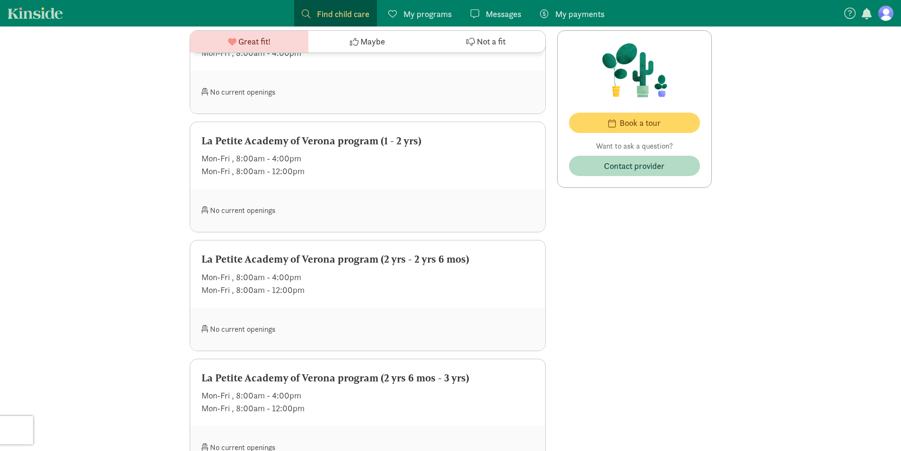
scroll to position [627, 0]
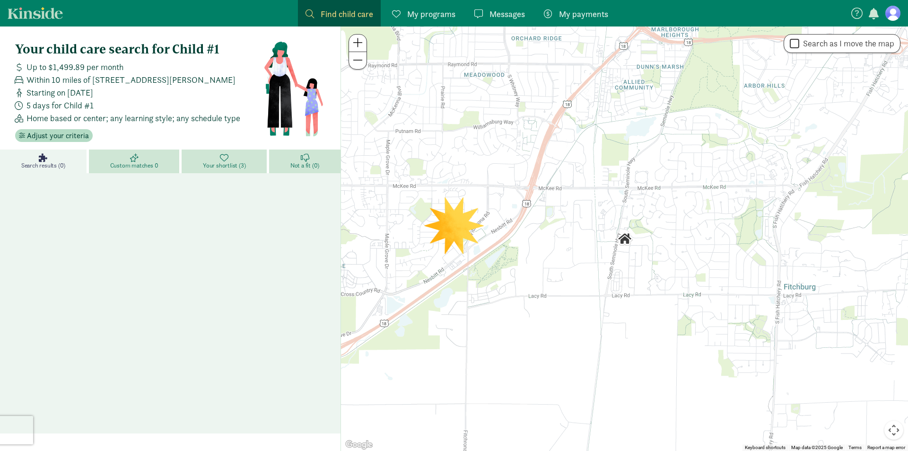
click at [81, 59] on div "Your child care search for Child #1 Up to $1,499.89 per month Within 10 miles o…" at bounding box center [139, 92] width 248 height 100
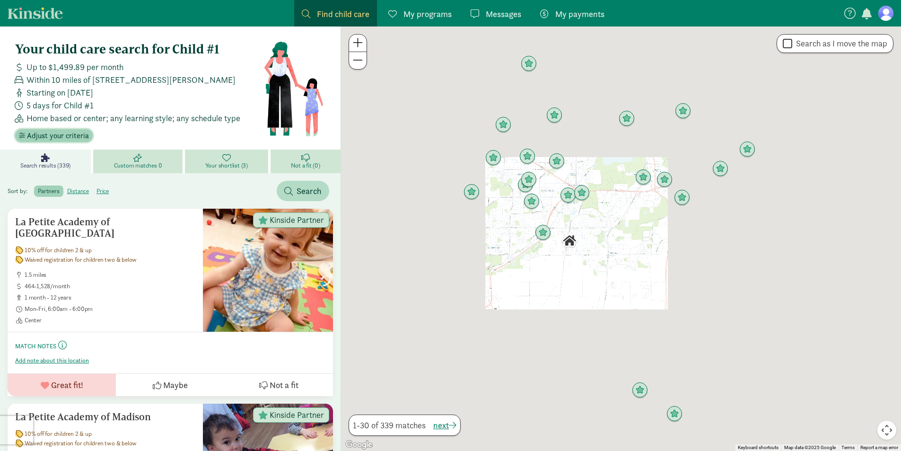
click at [58, 136] on span "Adjust your criteria" at bounding box center [58, 135] width 62 height 11
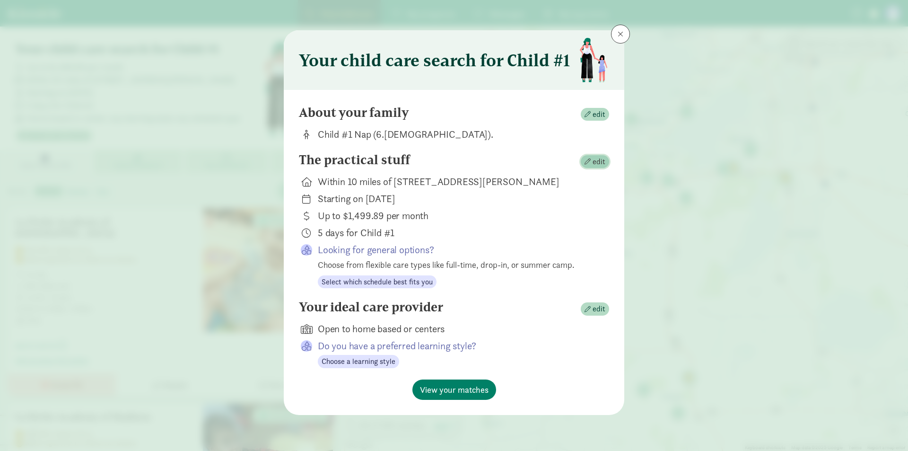
click at [590, 167] on span "edit" at bounding box center [595, 161] width 21 height 11
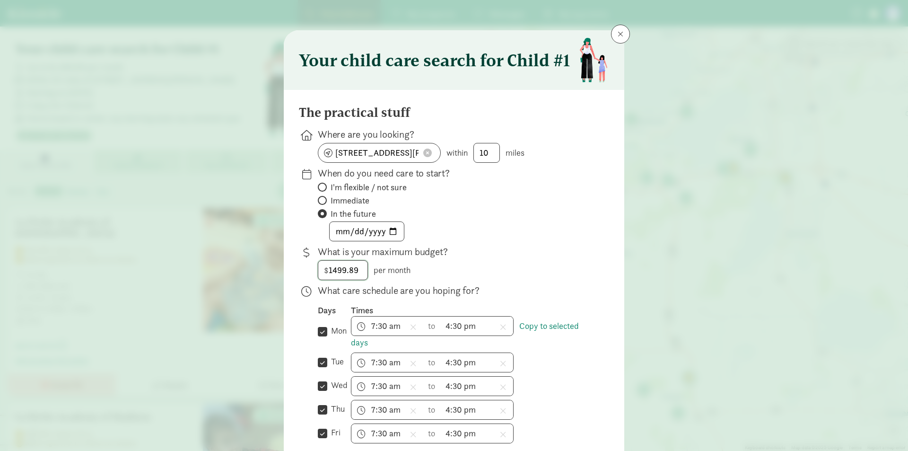
click at [360, 263] on input "1499.89" at bounding box center [342, 270] width 49 height 19
type input "1600"
click at [511, 254] on p "What is your maximum budget?" at bounding box center [456, 251] width 276 height 13
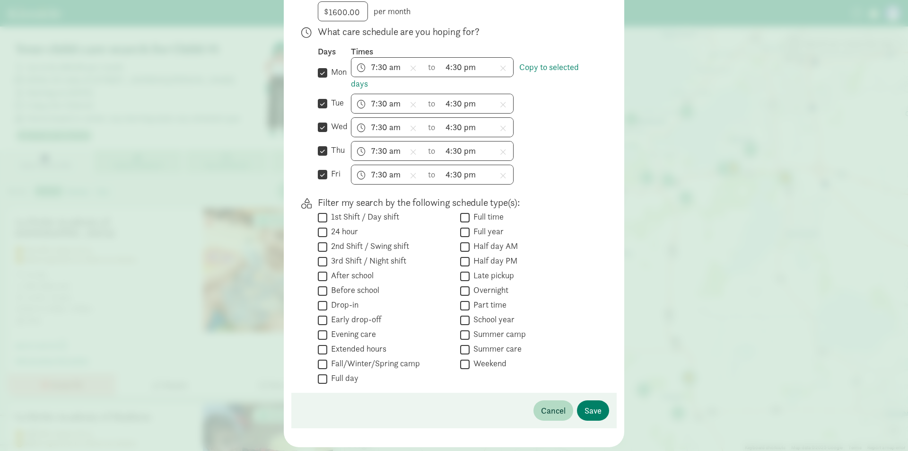
scroll to position [285, 0]
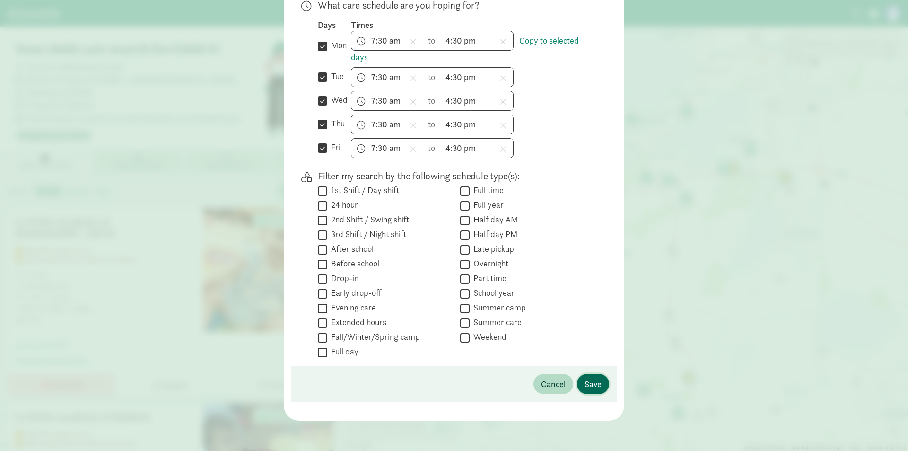
click at [594, 387] on span "Save" at bounding box center [593, 383] width 17 height 13
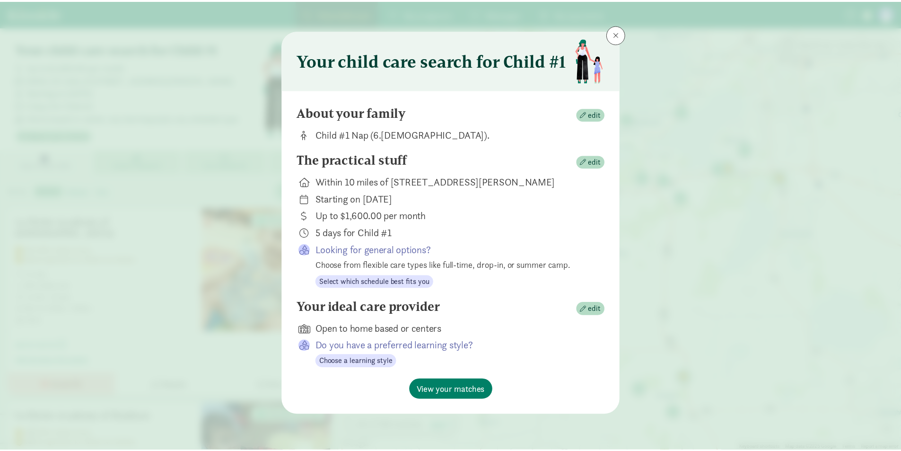
scroll to position [0, 0]
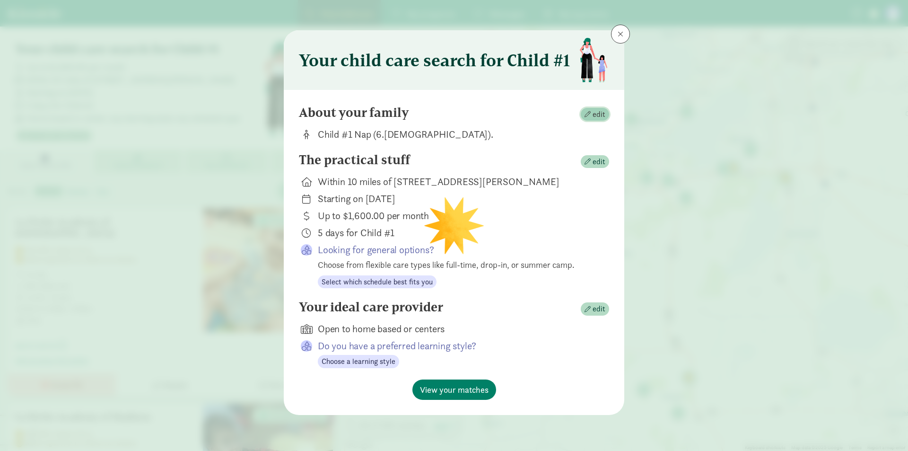
click at [586, 113] on span "button" at bounding box center [588, 114] width 6 height 6
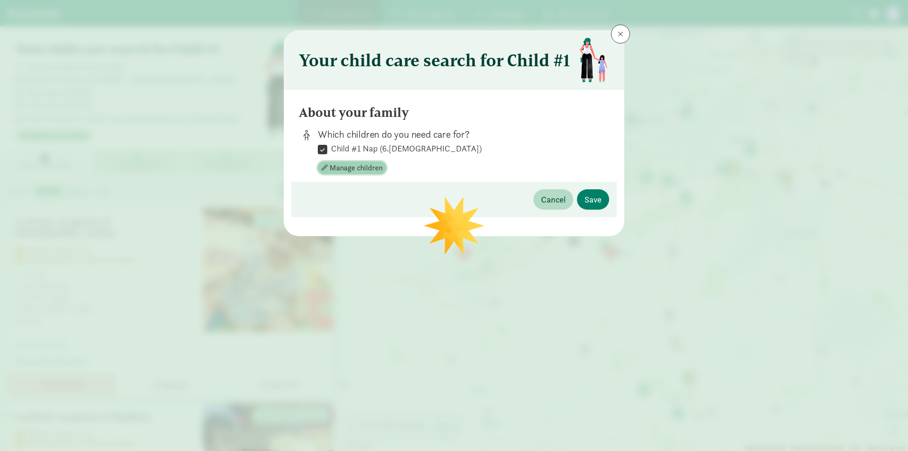
click at [368, 163] on span "Manage children" at bounding box center [356, 167] width 53 height 11
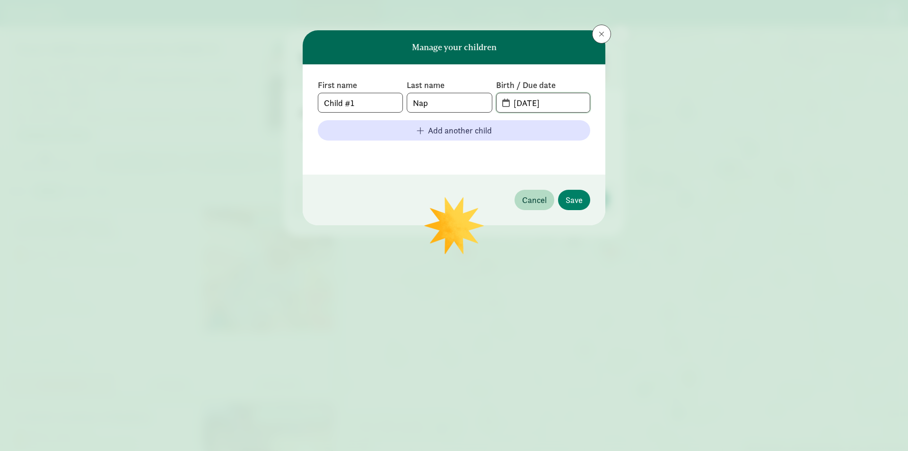
click at [536, 98] on input "02-03-2025" at bounding box center [549, 102] width 82 height 19
click at [567, 104] on input "02-03-2025" at bounding box center [549, 102] width 82 height 19
type input "02-03-2026"
click at [579, 191] on button "Save" at bounding box center [574, 200] width 32 height 20
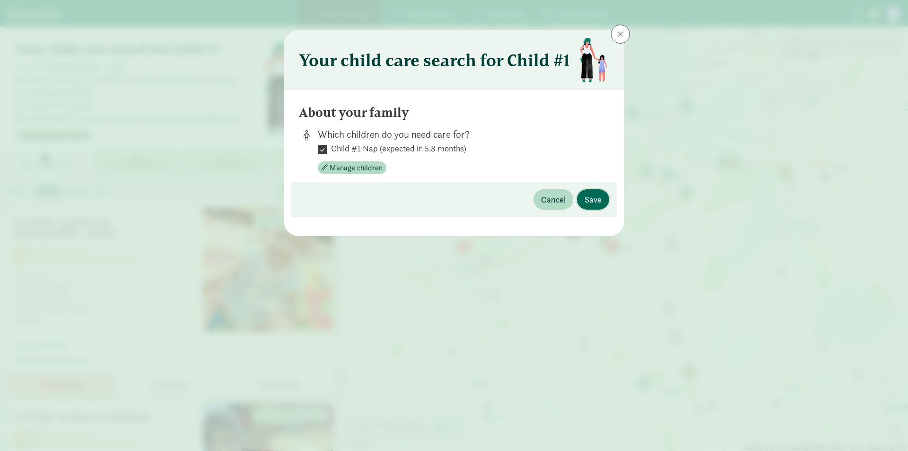
click at [589, 198] on span "Save" at bounding box center [593, 199] width 17 height 13
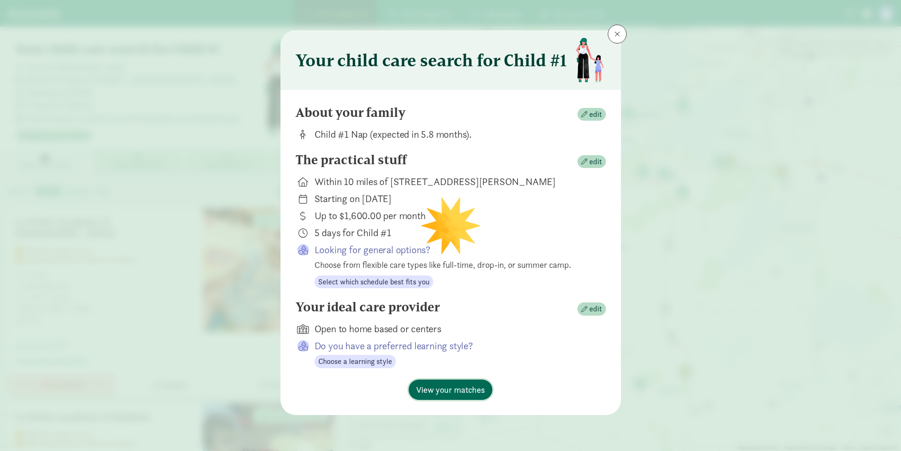
click at [450, 390] on span "View your matches" at bounding box center [450, 389] width 69 height 13
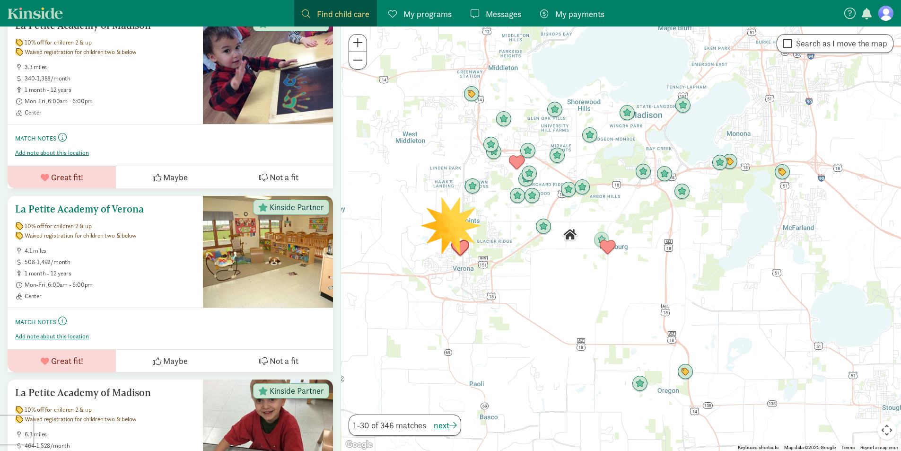
scroll to position [511, 0]
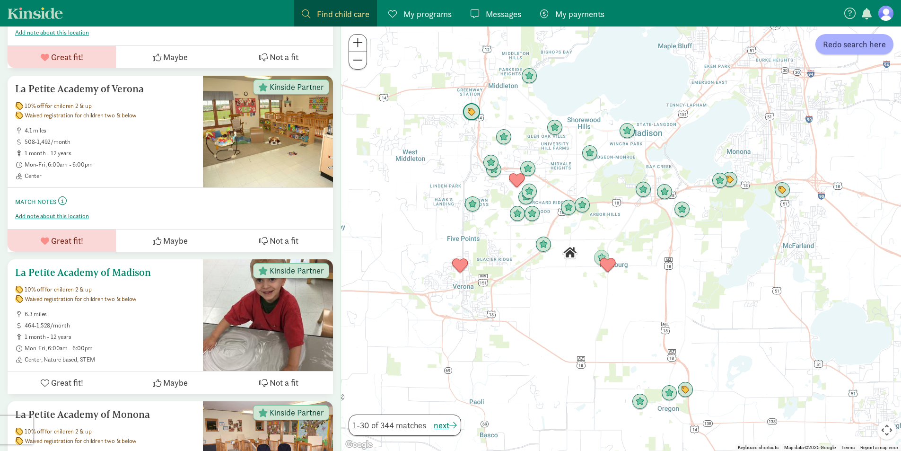
click at [86, 371] on button "Great fit!" at bounding box center [62, 382] width 108 height 22
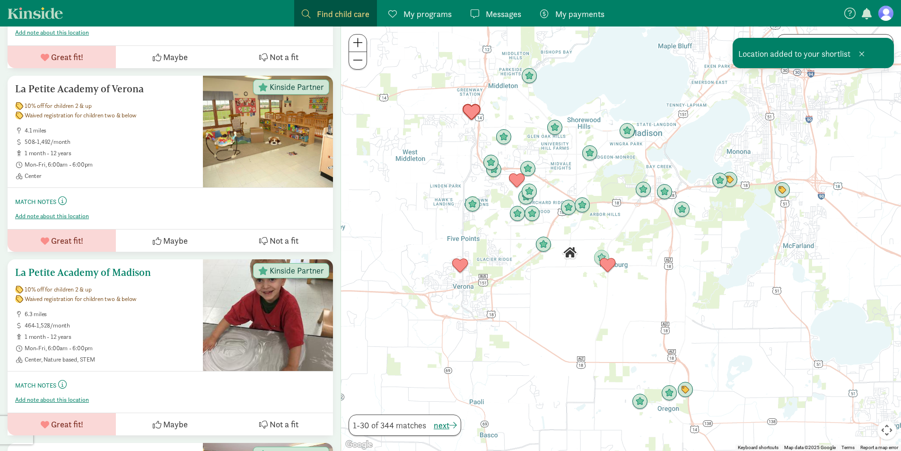
click at [52, 418] on span "Great fit!" at bounding box center [67, 424] width 32 height 13
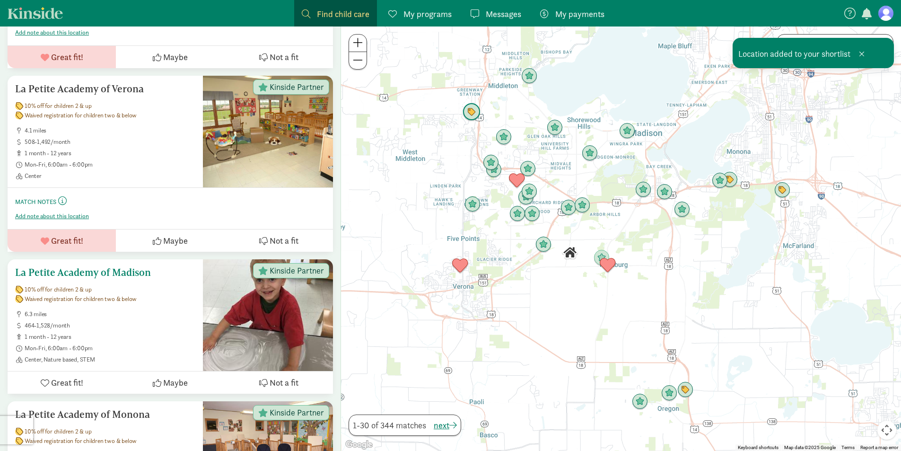
click at [177, 371] on button "Maybe" at bounding box center [170, 382] width 108 height 22
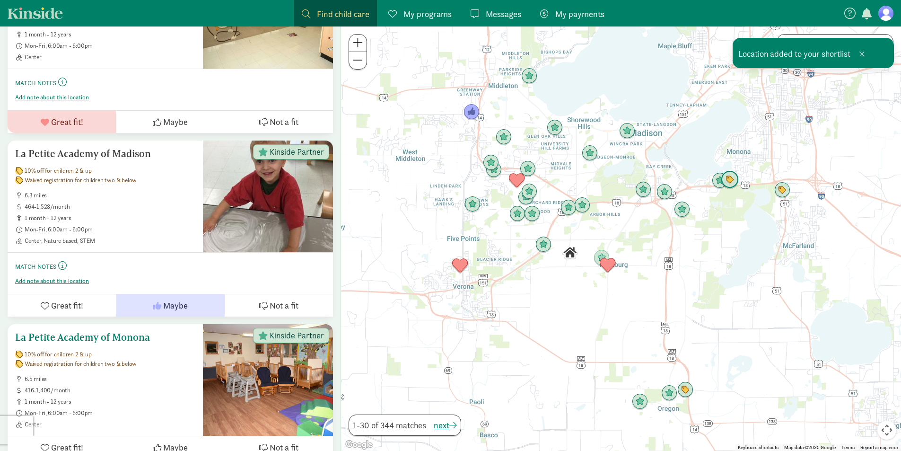
scroll to position [750, 0]
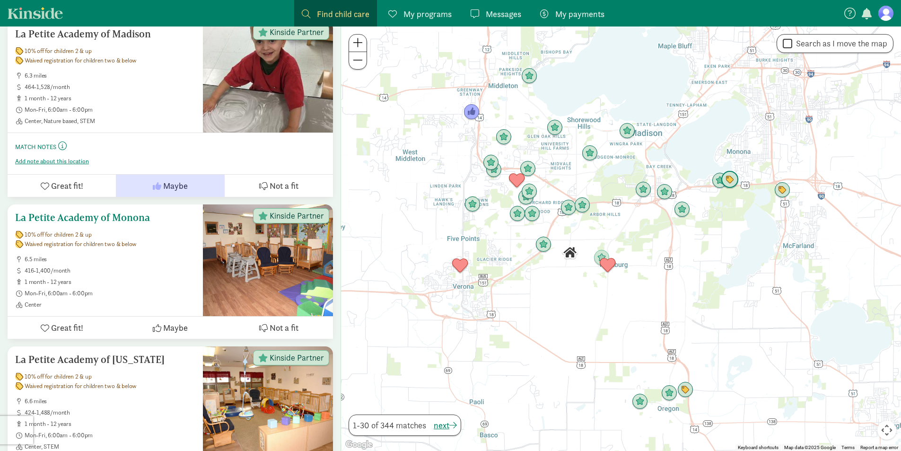
click at [171, 321] on span "Maybe" at bounding box center [175, 327] width 25 height 13
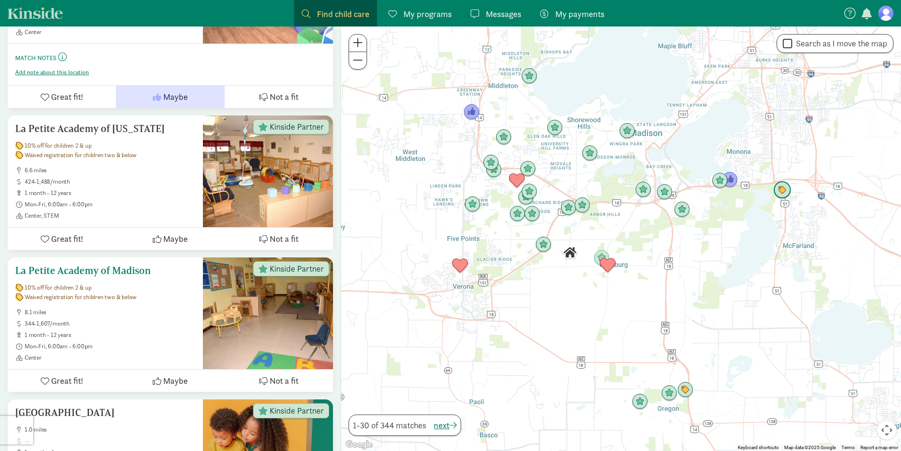
scroll to position [1023, 0]
click at [177, 399] on div "[GEOGRAPHIC_DATA] 1.0 miles 1 month - 4 years Mon-Fri, 7:30am - 5:30pm Center" at bounding box center [105, 446] width 195 height 95
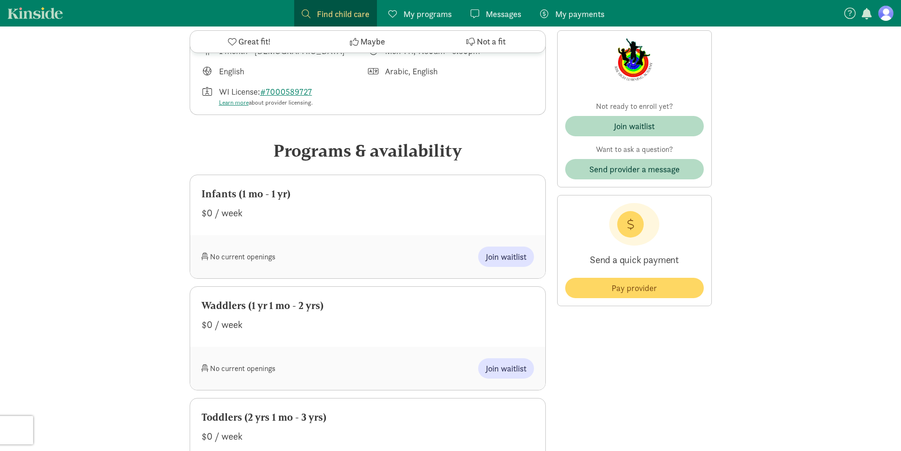
scroll to position [338, 0]
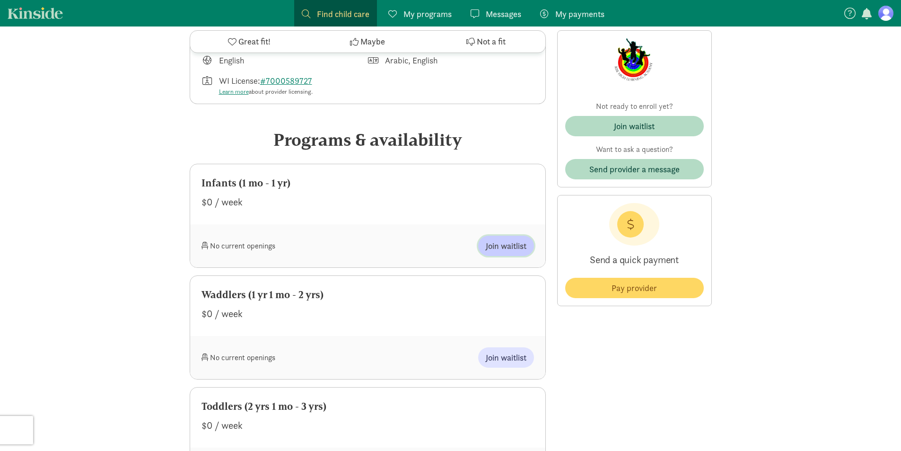
click at [508, 244] on span "Join waitlist" at bounding box center [506, 245] width 41 height 13
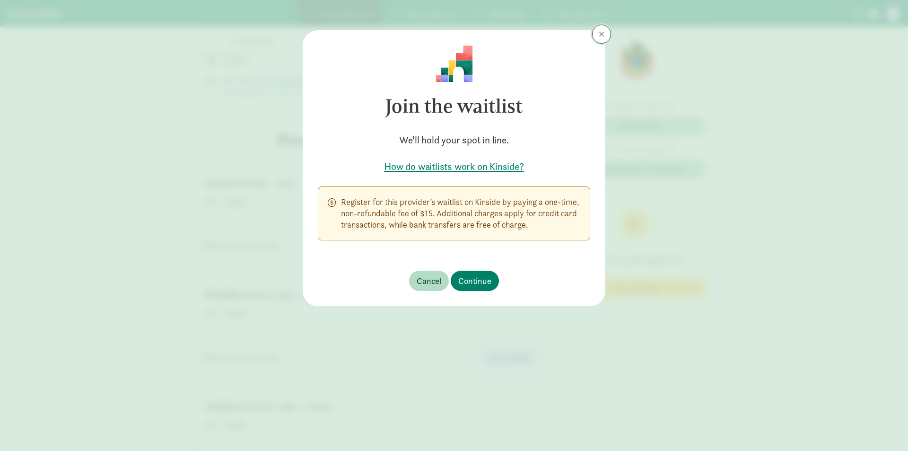
click at [597, 32] on button at bounding box center [601, 34] width 19 height 19
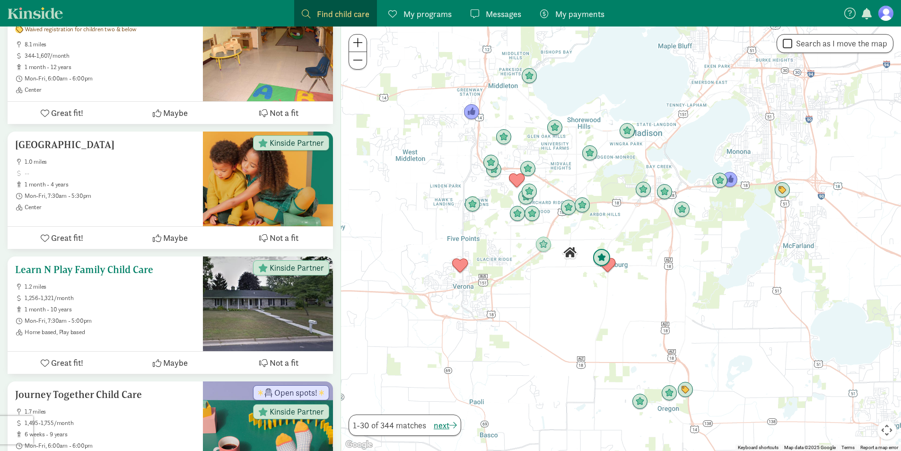
scroll to position [1298, 0]
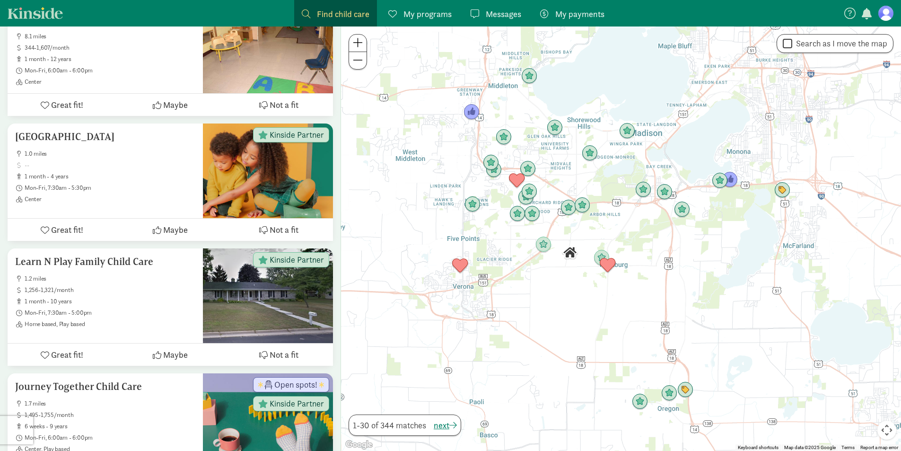
drag, startPoint x: 895, startPoint y: 10, endPoint x: 888, endPoint y: 11, distance: 6.7
click at [888, 11] on nav "Find child care Find My programs Programs Messages Messages My payments Pay" at bounding box center [450, 13] width 901 height 26
click at [888, 11] on figure at bounding box center [885, 13] width 15 height 15
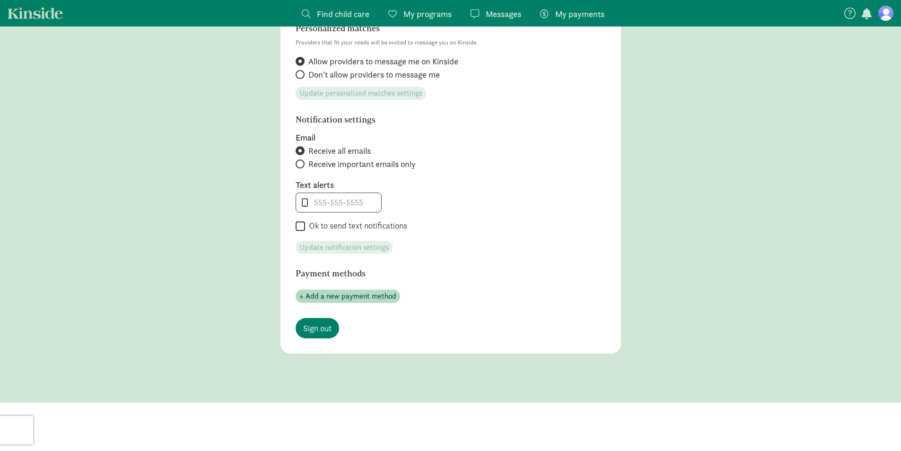
scroll to position [381, 0]
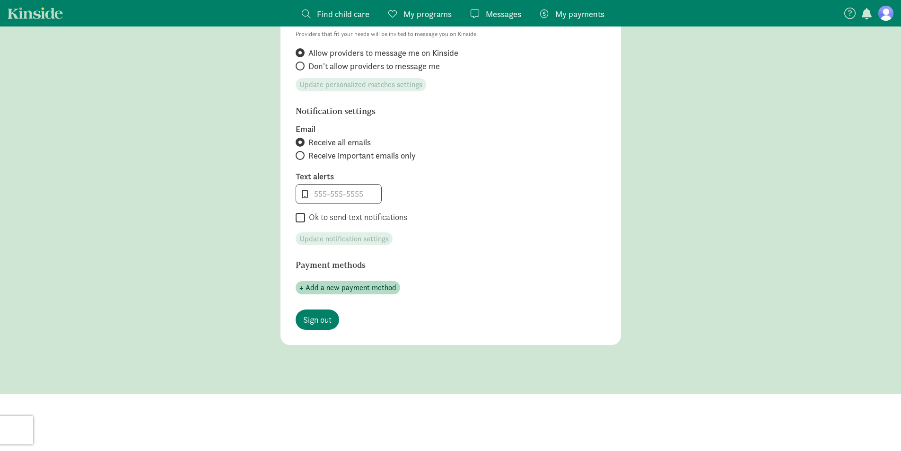
click at [322, 9] on span "Find child care" at bounding box center [343, 14] width 53 height 13
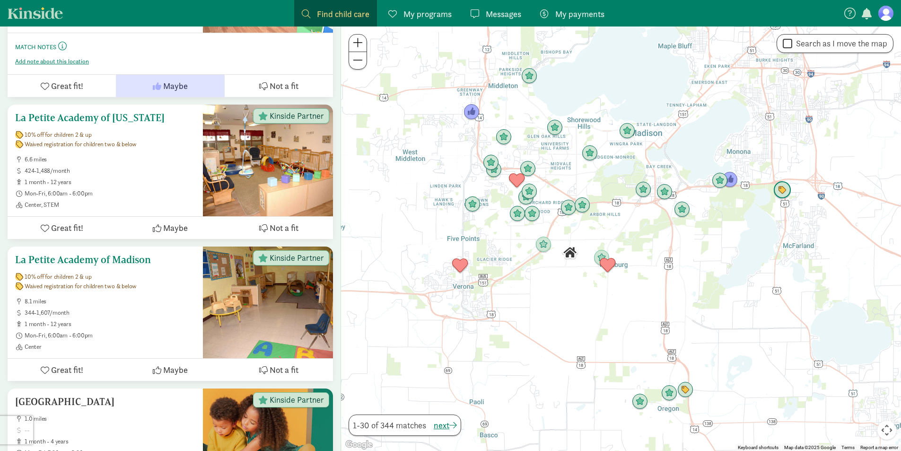
scroll to position [1033, 0]
click at [178, 216] on button "Maybe" at bounding box center [170, 227] width 108 height 22
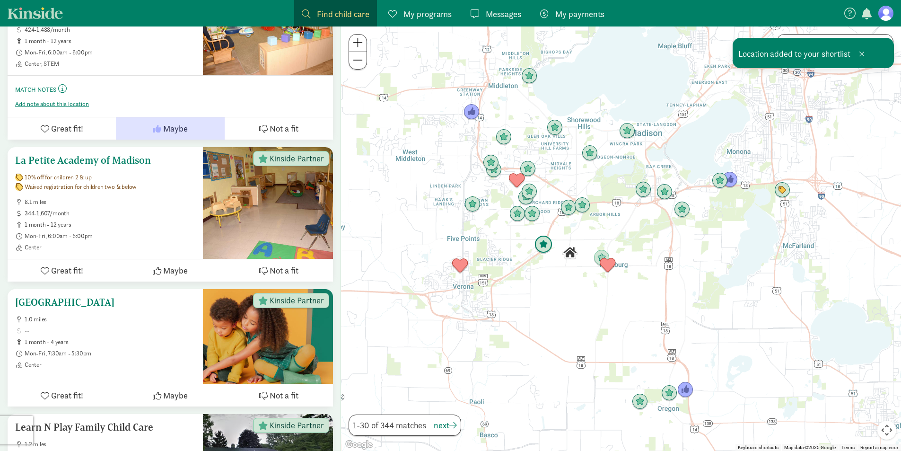
scroll to position [1174, 0]
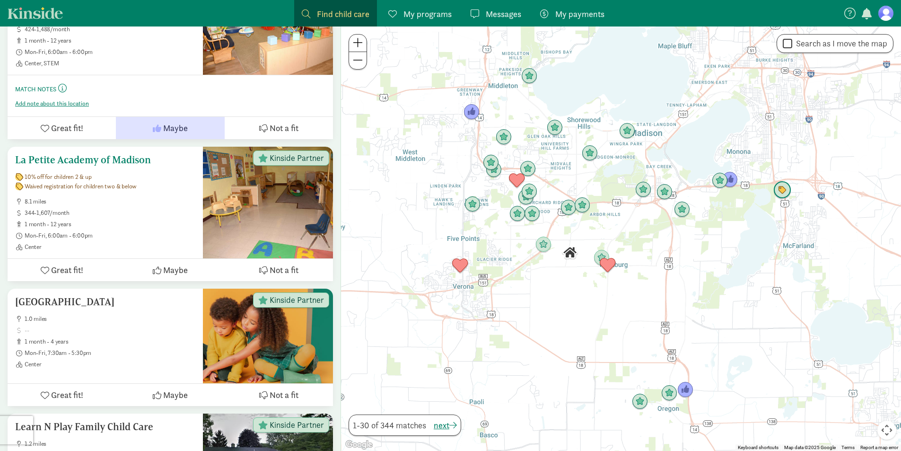
click at [175, 264] on span "Maybe" at bounding box center [175, 269] width 25 height 13
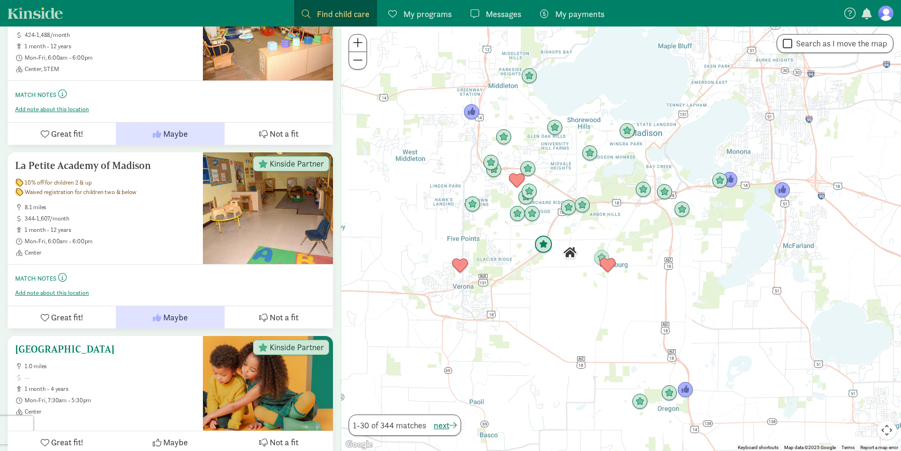
scroll to position [1307, 0]
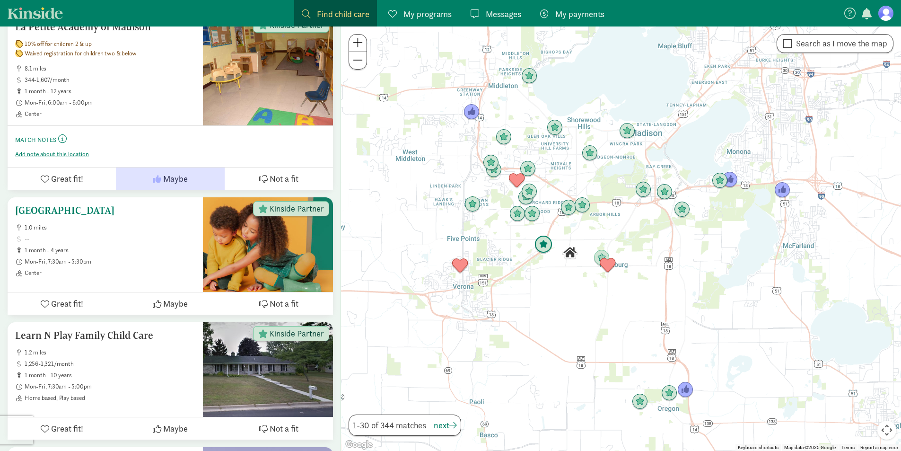
click at [128, 197] on div "[GEOGRAPHIC_DATA] 1.0 miles 1 month - 4 years Mon-Fri, 7:30am - 5:30pm Center" at bounding box center [105, 244] width 195 height 95
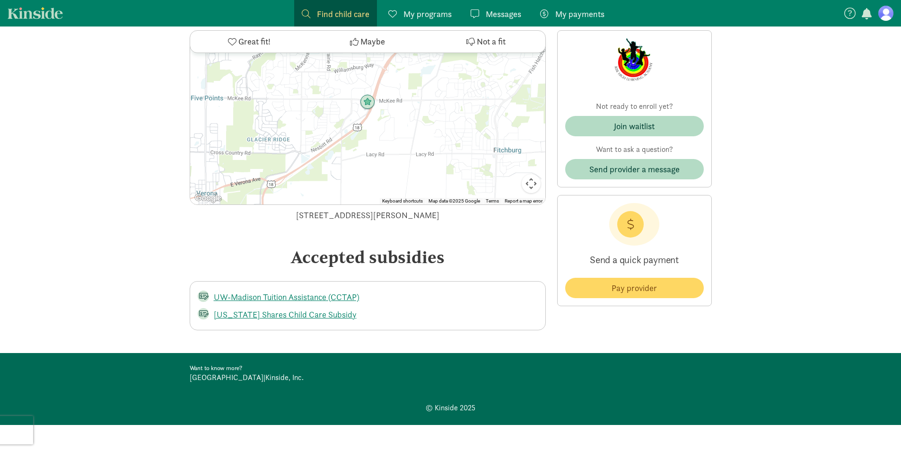
scroll to position [1423, 0]
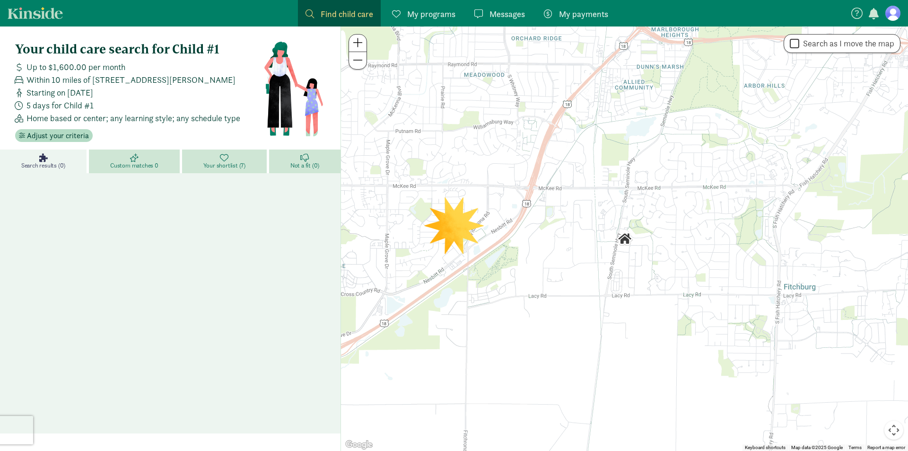
click at [68, 374] on div "Search results (0) Custom matches 0 Your shortlist (7) Not a fit (0)" at bounding box center [170, 291] width 341 height 284
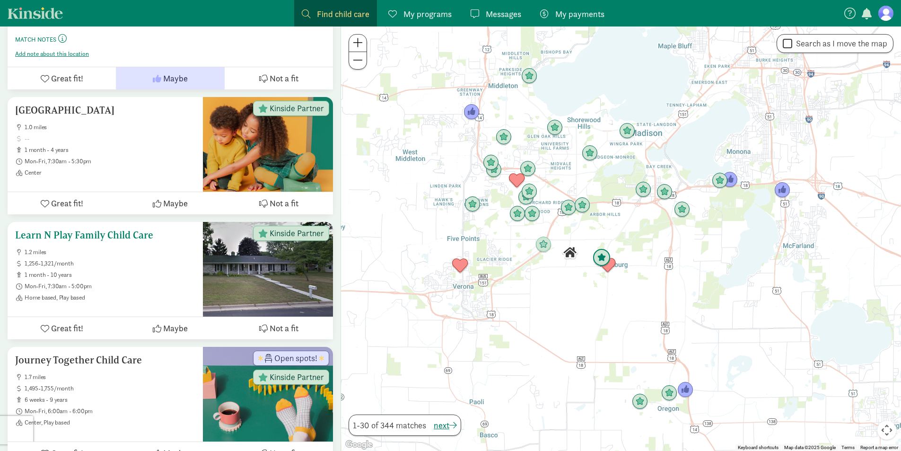
scroll to position [1408, 0]
click at [181, 196] on span "Maybe" at bounding box center [175, 202] width 25 height 13
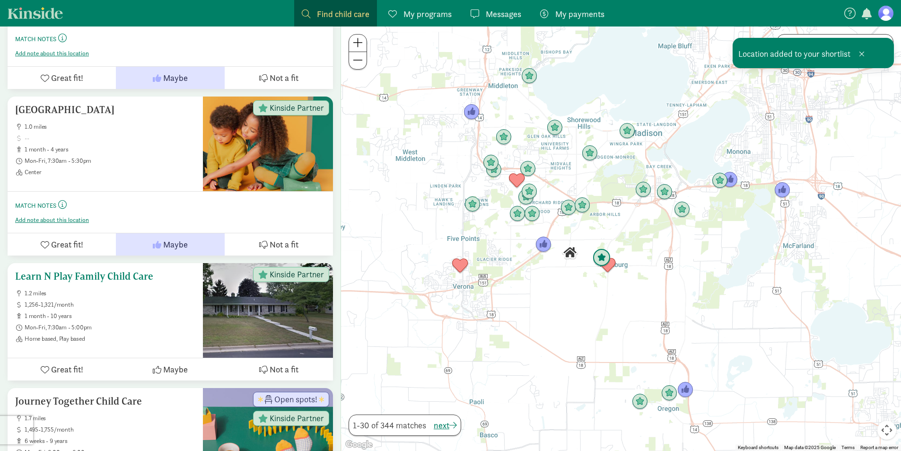
click at [90, 358] on button "Great fit!" at bounding box center [62, 369] width 108 height 22
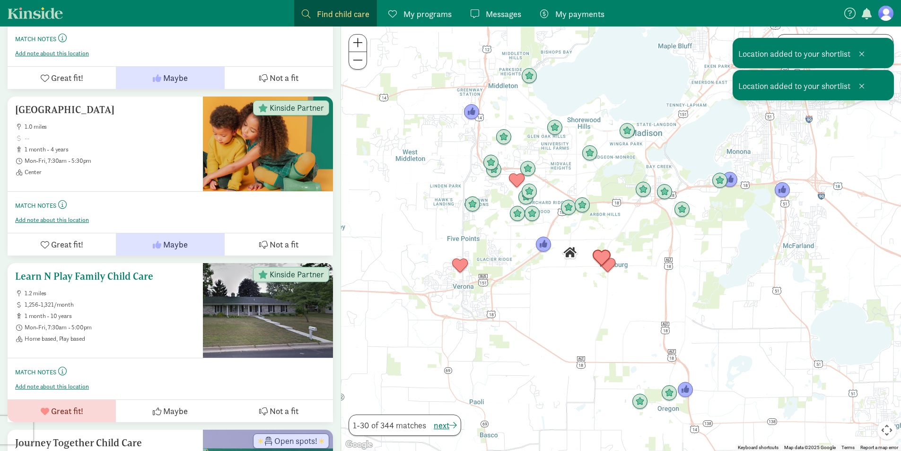
click at [125, 312] on span "1 month - 10 years" at bounding box center [110, 316] width 171 height 8
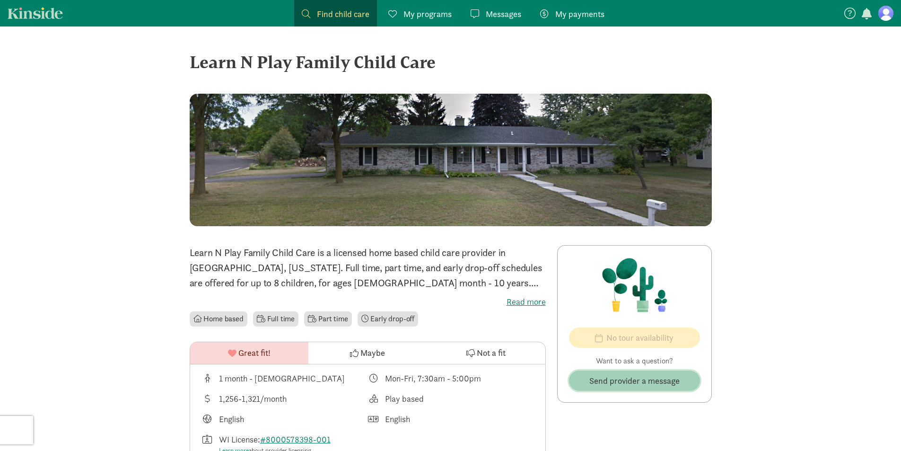
click at [630, 385] on span "Send provider a message" at bounding box center [634, 380] width 90 height 13
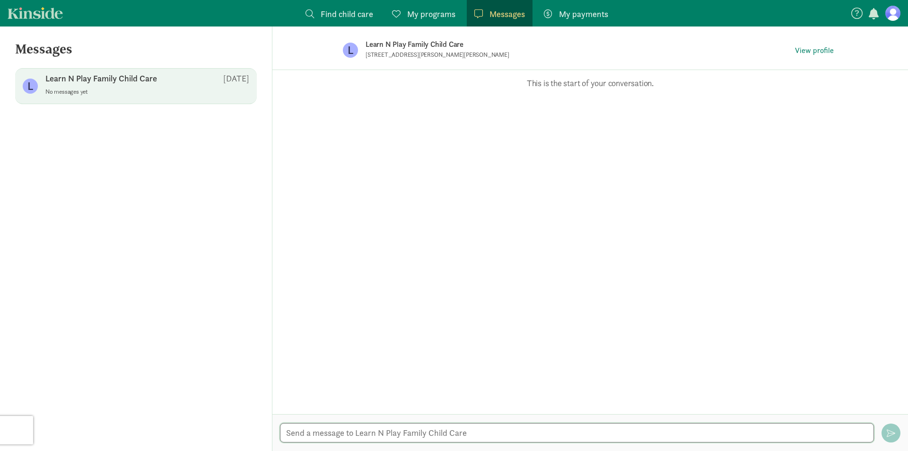
click at [346, 434] on textarea at bounding box center [577, 432] width 594 height 19
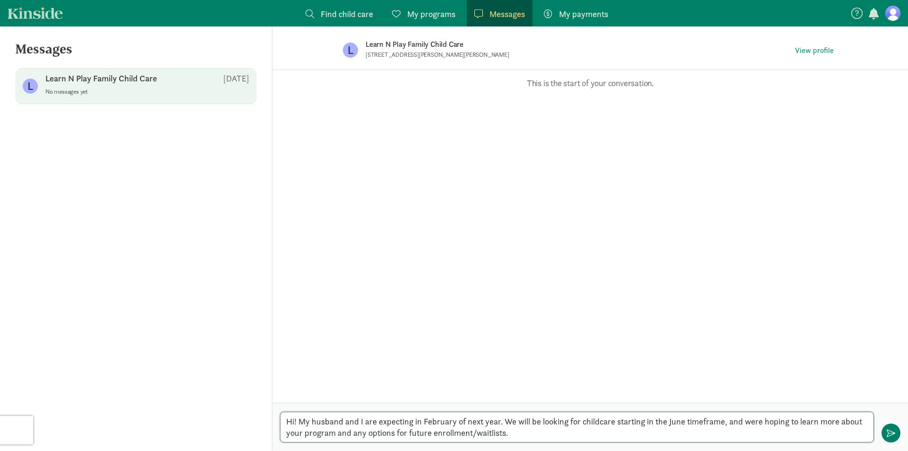
type textarea "Hi! My husband and I are expecting in February of next year. We will be looking…"
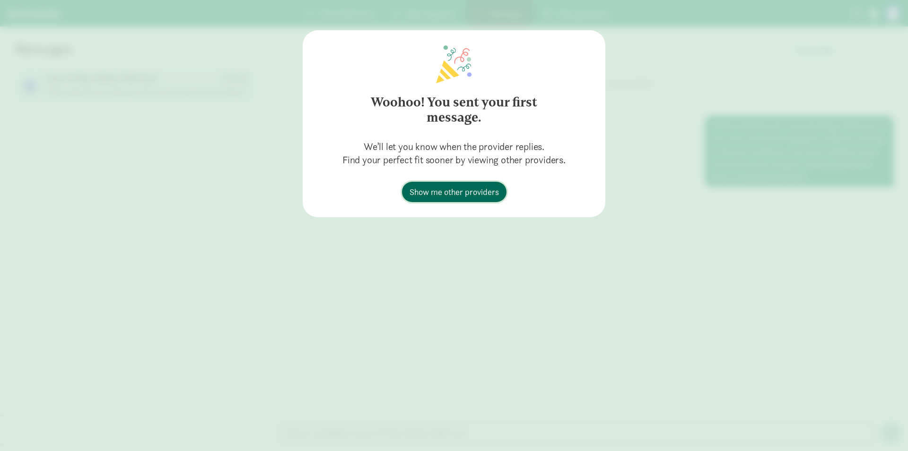
click at [462, 193] on span "Show me other providers" at bounding box center [454, 191] width 89 height 13
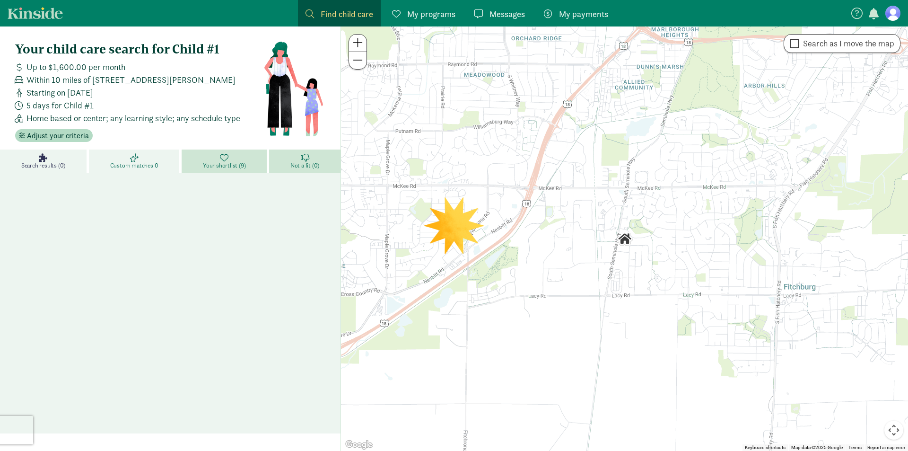
click at [117, 162] on span "Custom matches 0" at bounding box center [134, 166] width 48 height 8
click at [60, 152] on link "Search results (0)" at bounding box center [44, 161] width 89 height 24
click at [349, 9] on span "Find child care" at bounding box center [347, 14] width 53 height 13
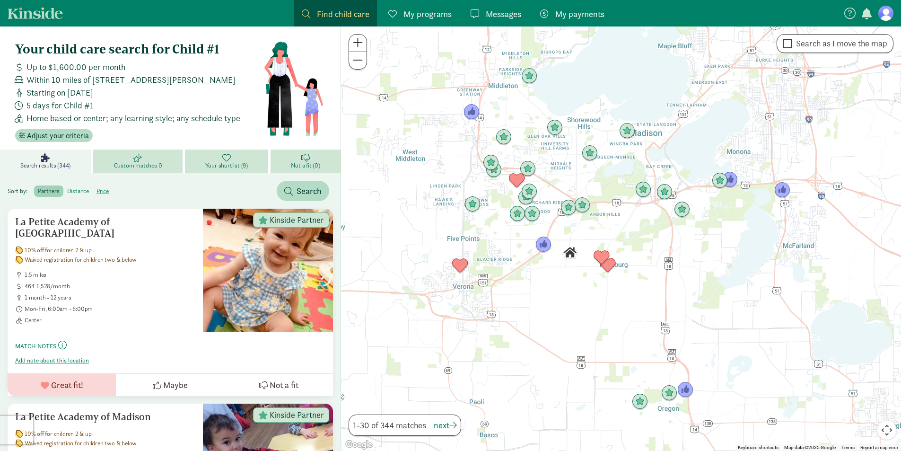
click at [93, 194] on label "distance" at bounding box center [103, 190] width 20 height 11
click at [67, 187] on input "distance" at bounding box center [67, 187] width 0 height 0
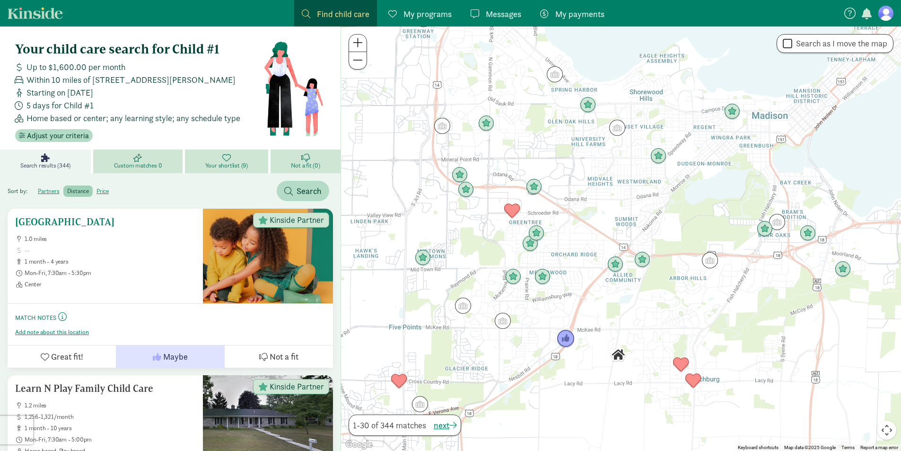
click at [141, 234] on div "Rise High Learning Academy 1.0 miles 1 month - 4 years Mon-Fri, 7:30am - 5:30pm…" at bounding box center [105, 252] width 180 height 72
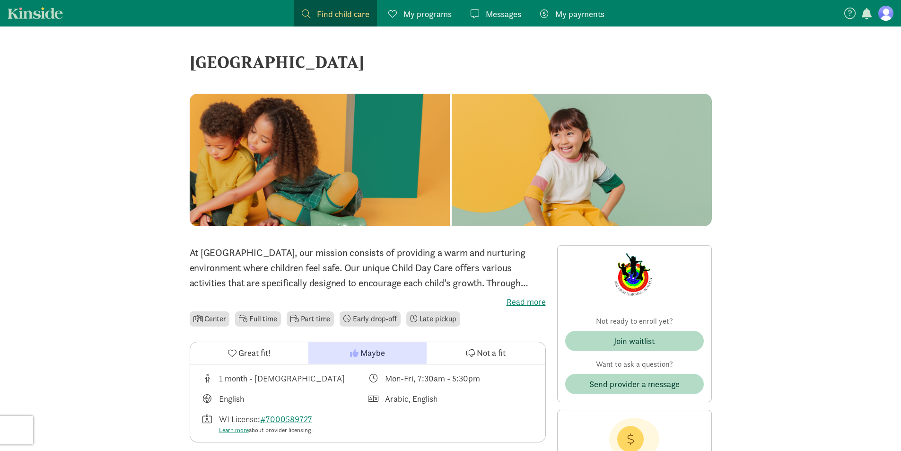
click at [348, 18] on span "Find child care" at bounding box center [343, 14] width 53 height 13
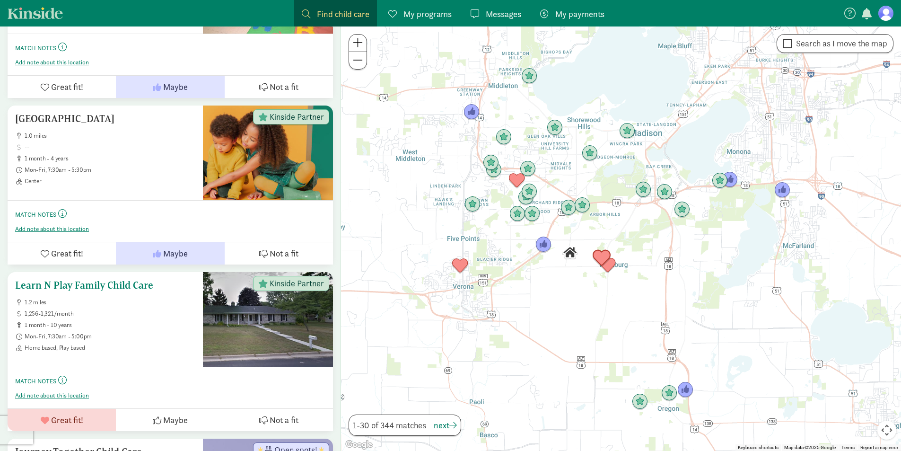
scroll to position [1400, 0]
click at [123, 131] on ul "1.0 miles 1 month - 4 years Mon-Fri, 7:30am - 5:30pm Center" at bounding box center [105, 157] width 180 height 53
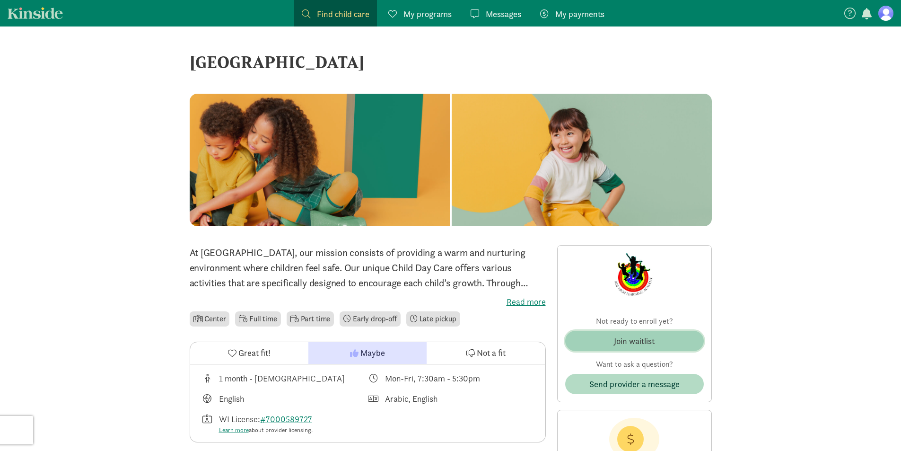
click at [620, 345] on div "Join waitlist" at bounding box center [634, 340] width 41 height 13
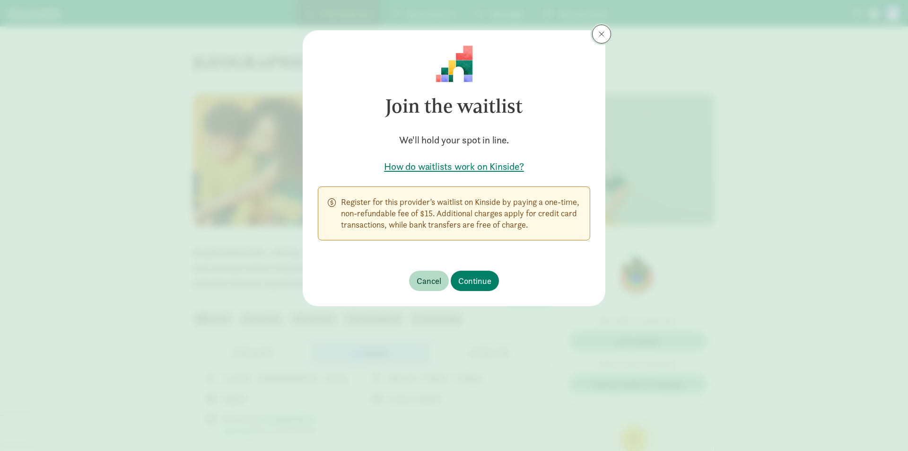
click at [602, 31] on span at bounding box center [602, 34] width 6 height 8
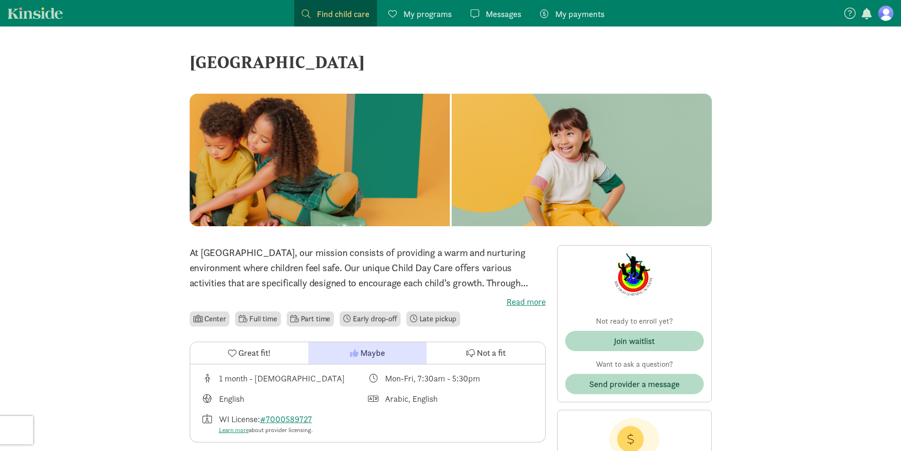
scroll to position [85, 0]
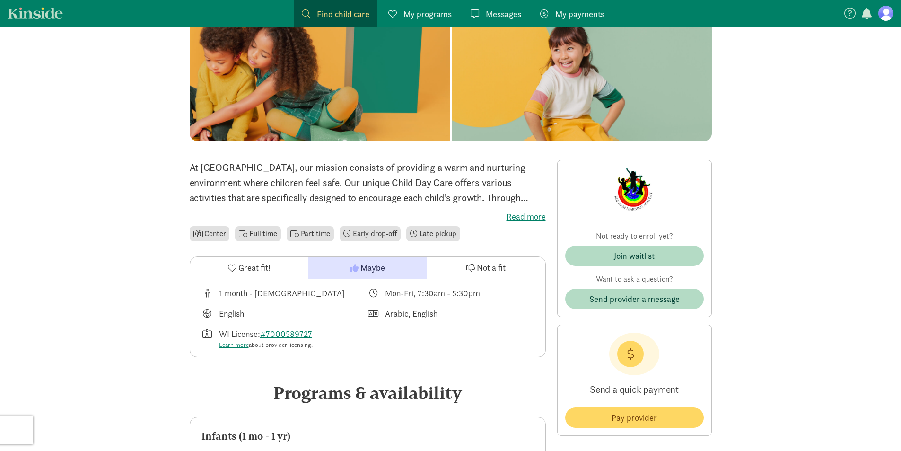
click at [306, 327] on div "WI License: #7000589727 Learn more about provider licensing." at bounding box center [267, 338] width 97 height 22
click at [298, 330] on link "#7000589727" at bounding box center [286, 333] width 52 height 11
click at [329, 4] on link "Find child care Find" at bounding box center [335, 13] width 83 height 26
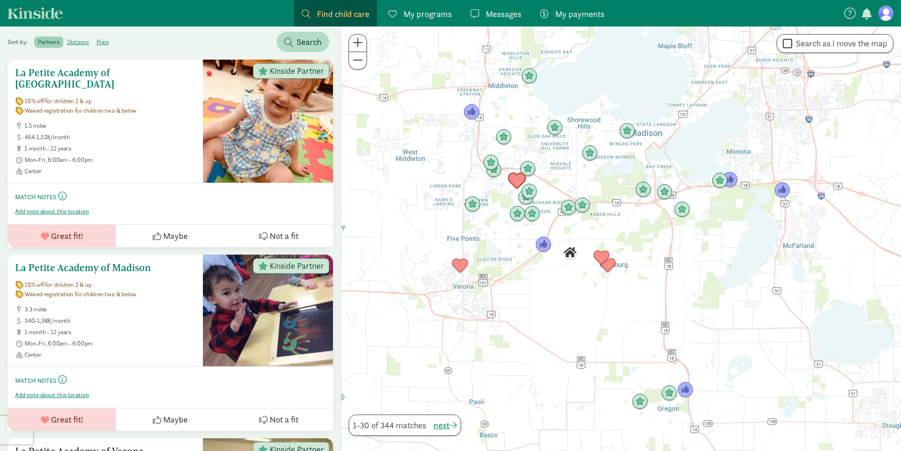
scroll to position [149, 0]
click at [142, 76] on h5 "La Petite Academy of Fitchburg" at bounding box center [105, 78] width 180 height 23
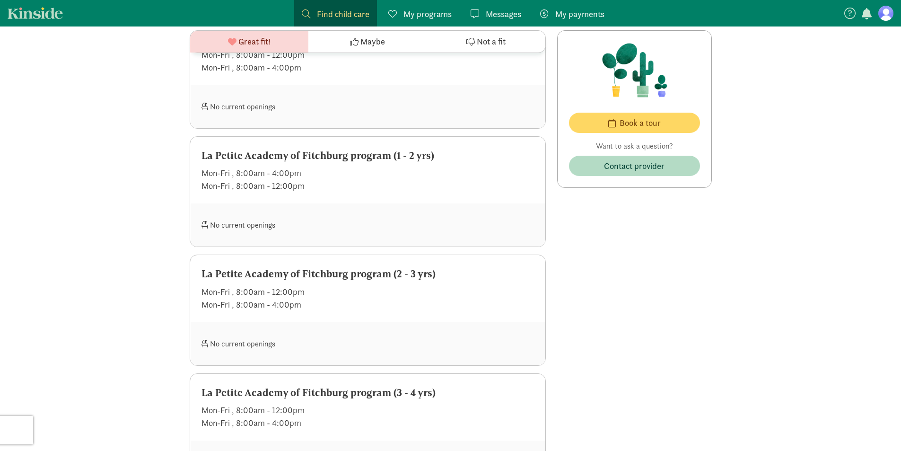
scroll to position [622, 0]
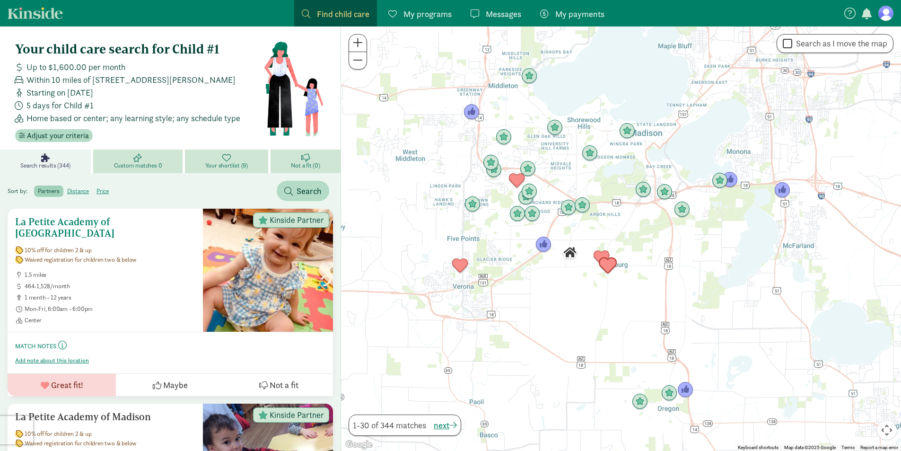
click at [167, 294] on span "1 month - 12 years" at bounding box center [110, 298] width 171 height 8
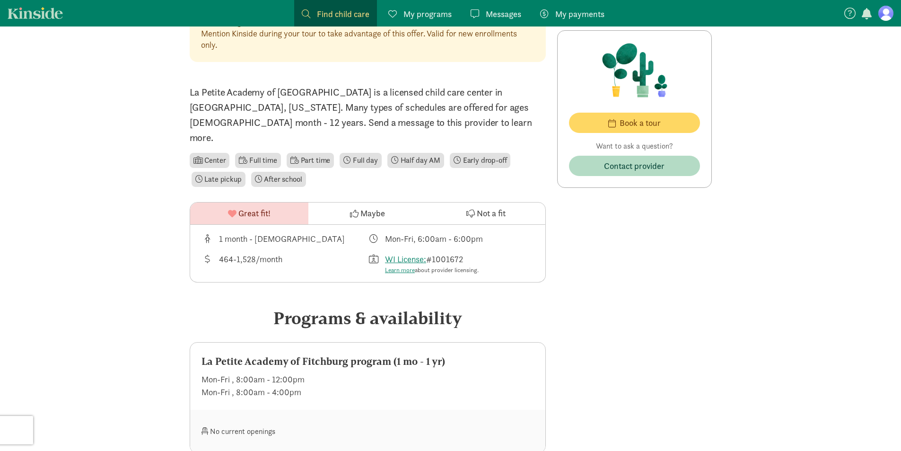
scroll to position [314, 0]
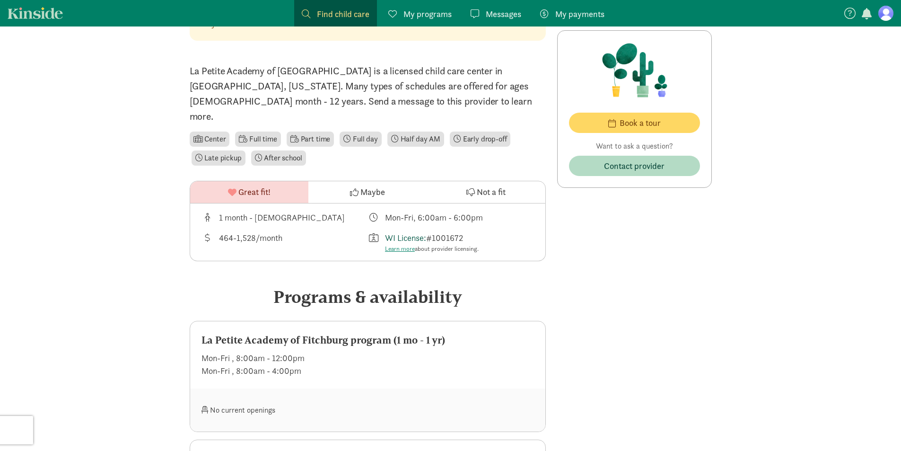
click at [416, 232] on link "WI License:" at bounding box center [405, 237] width 41 height 11
drag, startPoint x: 479, startPoint y: 220, endPoint x: 444, endPoint y: 219, distance: 34.6
click at [444, 231] on div "WI License: #1001672 Learn more about provider licensing." at bounding box center [432, 242] width 94 height 22
drag, startPoint x: 433, startPoint y: 218, endPoint x: 466, endPoint y: 223, distance: 33.4
click at [466, 231] on div "WI License: #1001672 Learn more about provider licensing." at bounding box center [432, 242] width 94 height 22
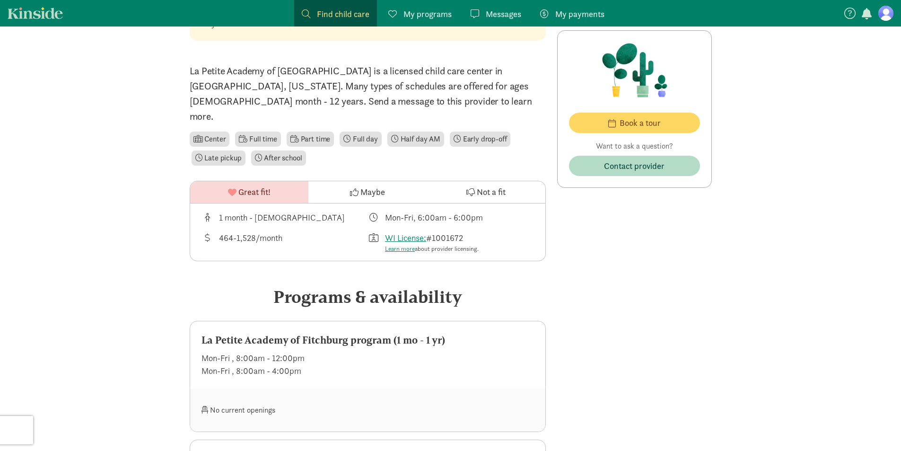
copy div "1001672"
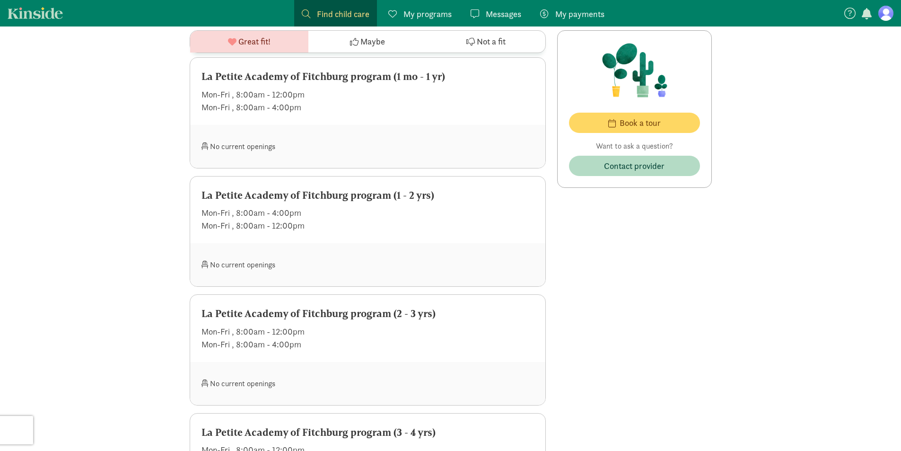
scroll to position [578, 0]
click at [381, 187] on div "La Petite Academy of Fitchburg program (1 - 2 yrs)" at bounding box center [367, 194] width 333 height 15
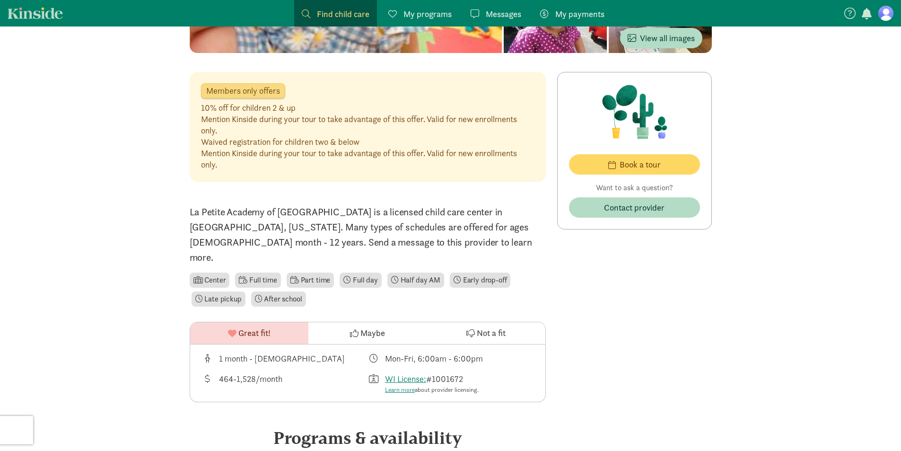
scroll to position [174, 0]
click at [343, 322] on button "Maybe" at bounding box center [367, 333] width 118 height 22
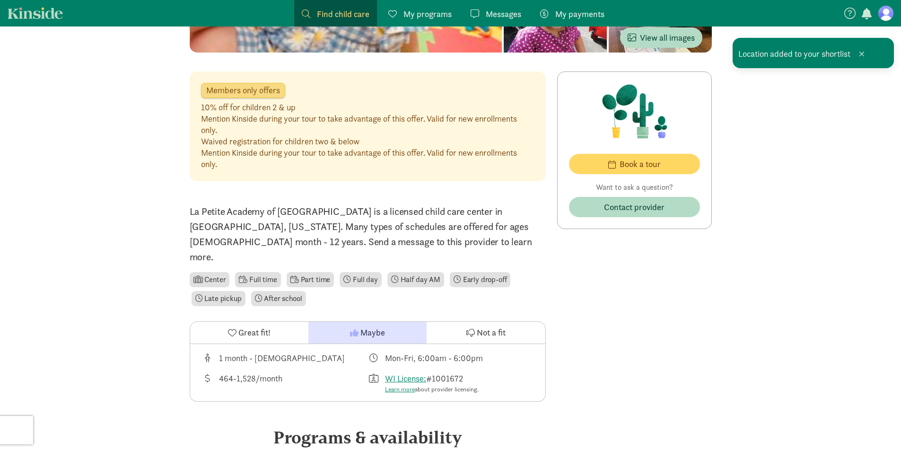
click at [337, 12] on span "Find child care" at bounding box center [343, 14] width 53 height 13
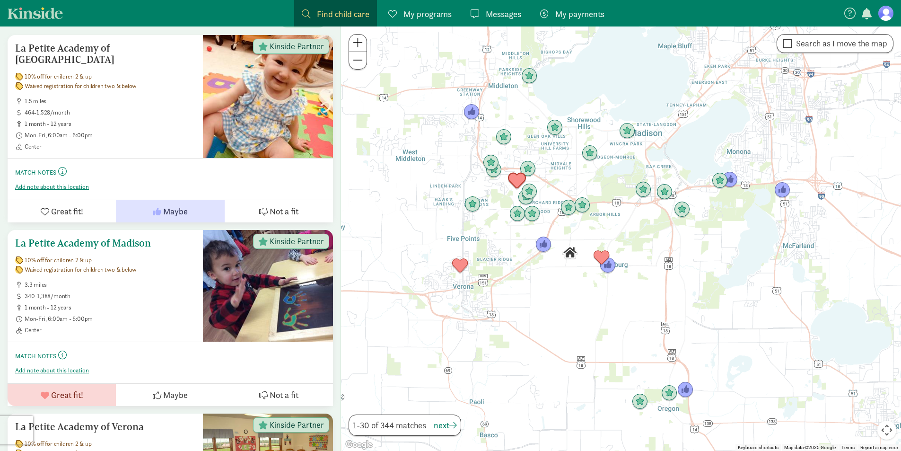
click at [163, 315] on span "Mon-Fri, 6:00am - 6:00pm" at bounding box center [110, 319] width 171 height 8
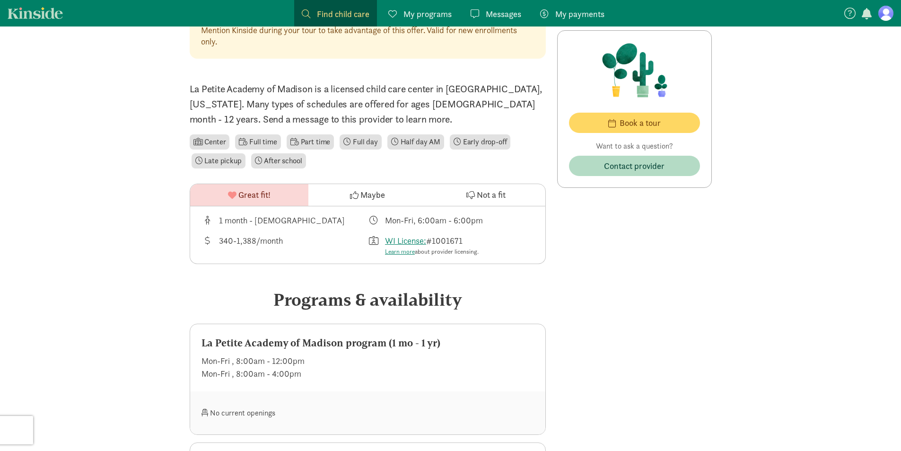
scroll to position [297, 0]
drag, startPoint x: 486, startPoint y: 238, endPoint x: 432, endPoint y: 235, distance: 54.0
click at [432, 235] on div "WI License: #1001671 Learn more about provider licensing." at bounding box center [451, 244] width 166 height 22
copy div "1001671"
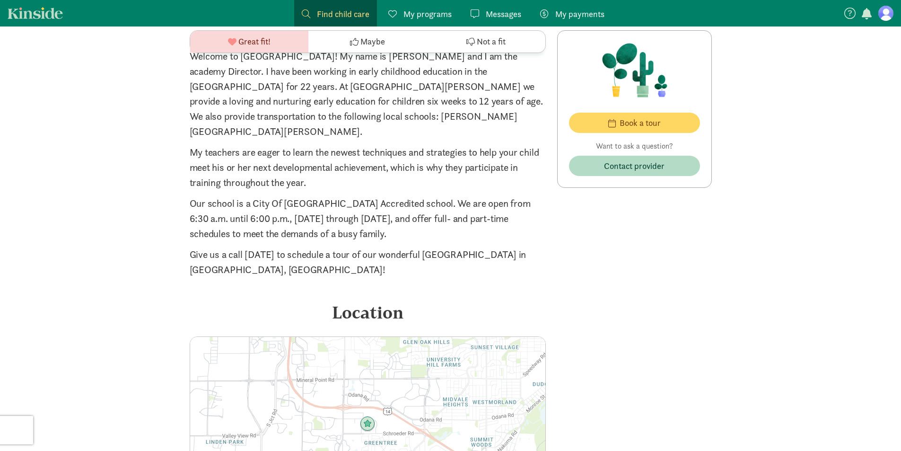
scroll to position [1479, 0]
click at [619, 166] on span "Contact provider" at bounding box center [634, 165] width 61 height 13
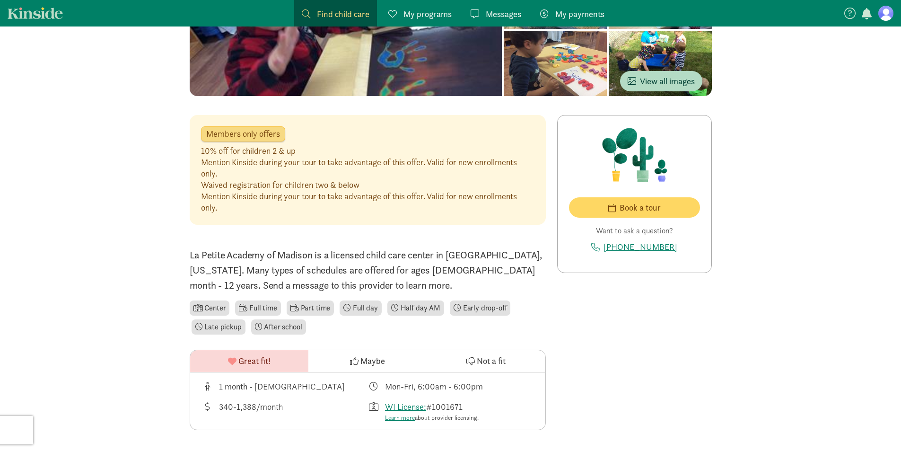
scroll to position [0, 0]
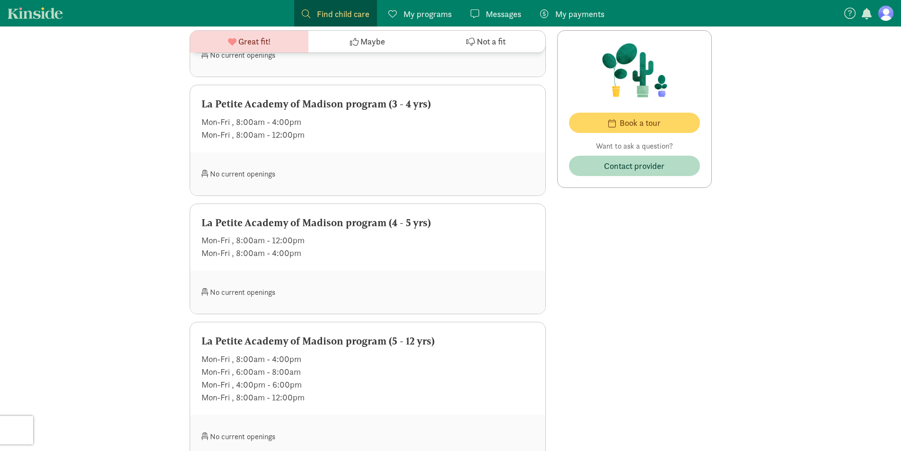
scroll to position [1012, 0]
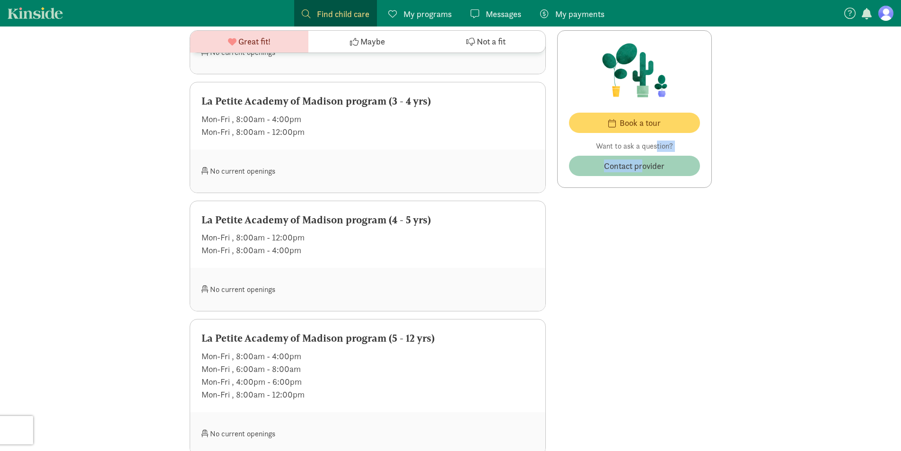
drag, startPoint x: 656, startPoint y: 152, endPoint x: 642, endPoint y: 164, distance: 18.1
click at [642, 164] on div "Want to ask a question? Contact provider" at bounding box center [634, 157] width 131 height 35
click at [642, 164] on span "Contact provider" at bounding box center [634, 165] width 61 height 13
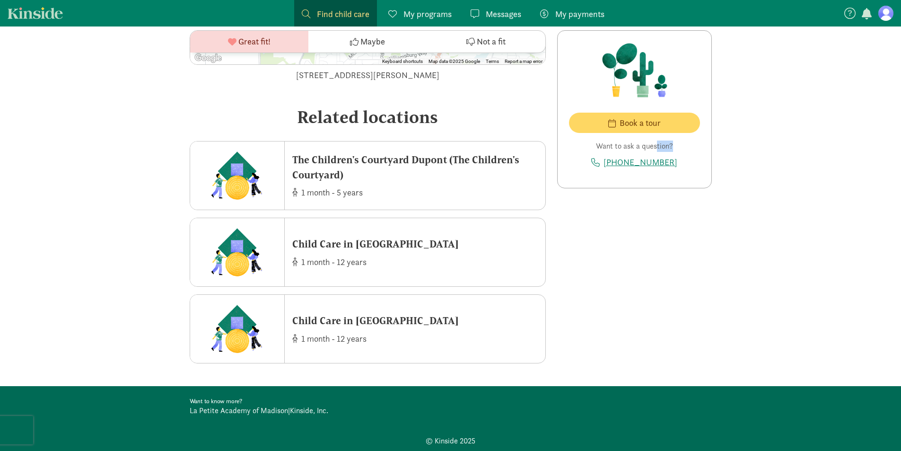
scroll to position [1940, 0]
click at [324, 4] on link "Find child care Find" at bounding box center [335, 13] width 83 height 26
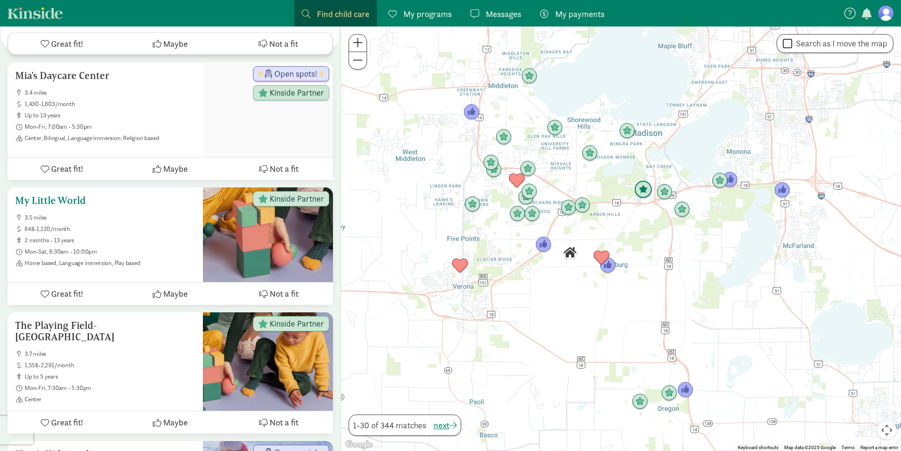
scroll to position [2526, 0]
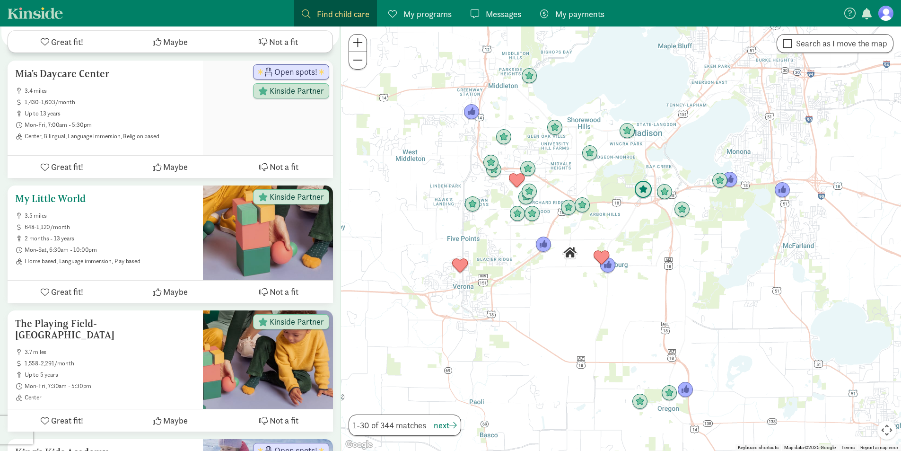
click at [148, 223] on span "648-1,120/month" at bounding box center [110, 227] width 171 height 8
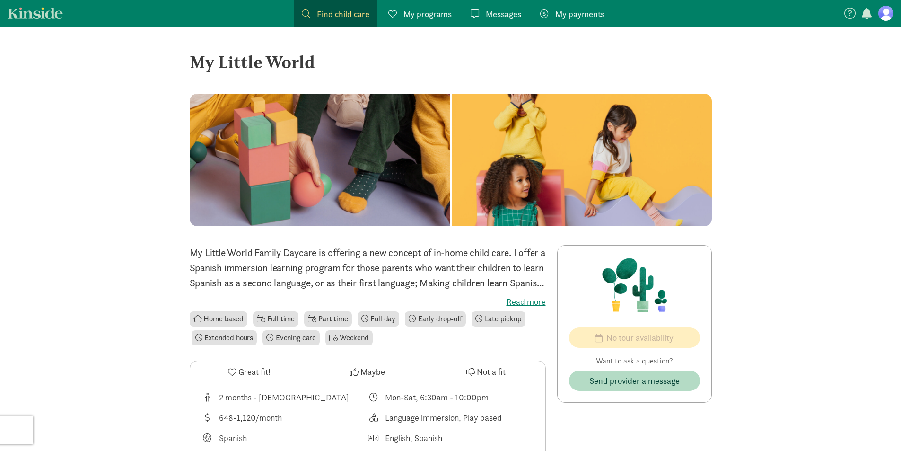
click at [525, 296] on label "Read more" at bounding box center [368, 301] width 356 height 11
click at [0, 0] on input "Read more" at bounding box center [0, 0] width 0 height 0
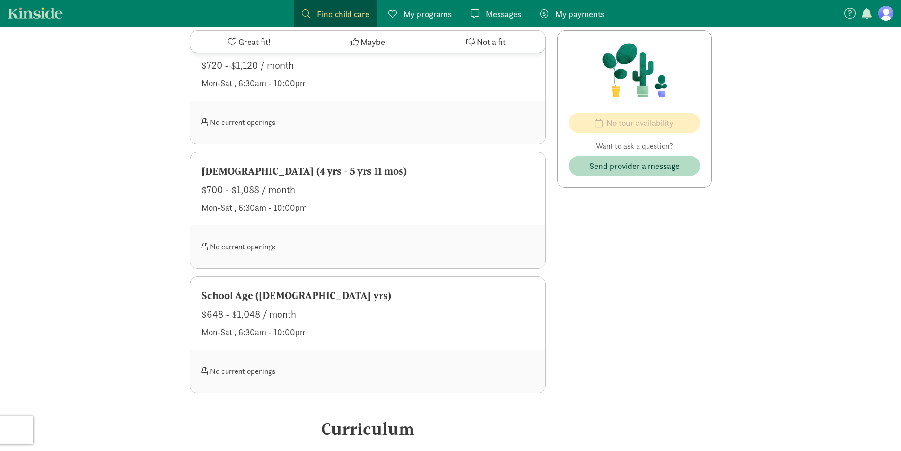
scroll to position [608, 0]
click at [332, 7] on link "Find child care Find" at bounding box center [335, 13] width 83 height 26
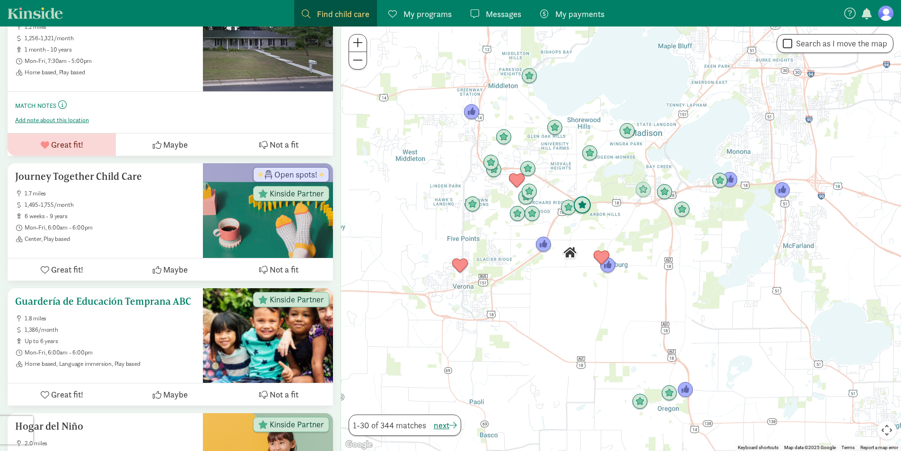
scroll to position [1675, 0]
click at [189, 201] on span "1,495-1,755/month" at bounding box center [110, 205] width 171 height 8
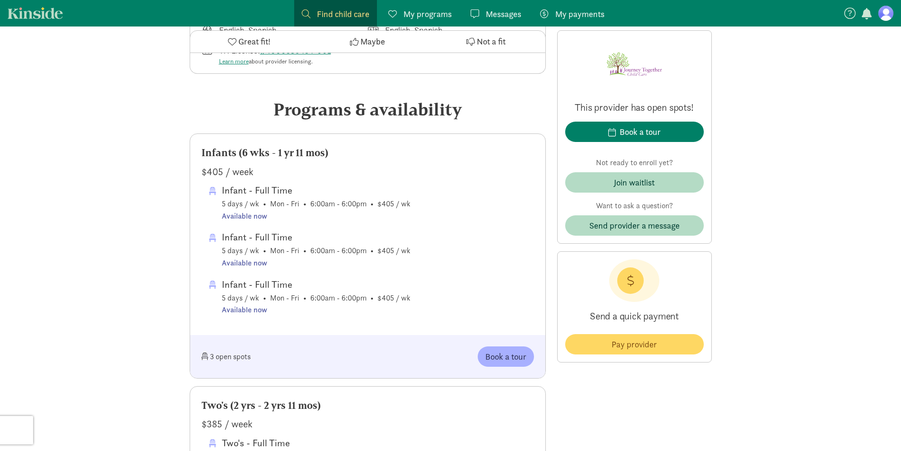
scroll to position [231, 0]
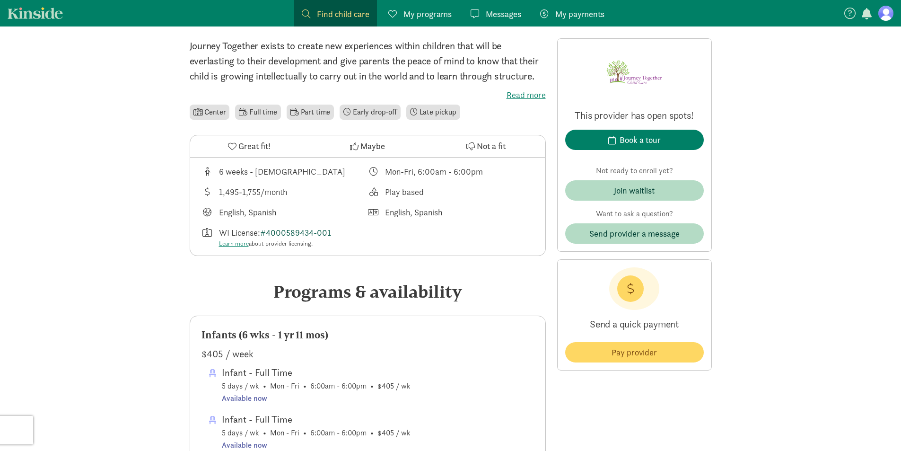
click at [326, 229] on link "#4000589434-001" at bounding box center [295, 232] width 71 height 11
click at [638, 183] on button "Join waitlist" at bounding box center [634, 190] width 139 height 20
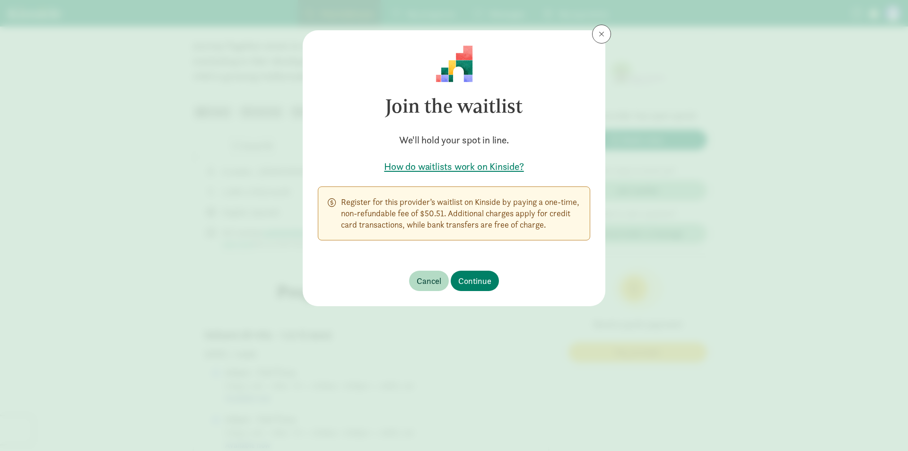
click at [499, 166] on h5 "How do waitlists work on Kinside?" at bounding box center [454, 166] width 272 height 13
drag, startPoint x: 670, startPoint y: 43, endPoint x: 597, endPoint y: 28, distance: 74.2
click at [597, 28] on div "Join the waitlist We'll hold your spot in line. How do waitlists work on Kinsid…" at bounding box center [454, 225] width 908 height 451
click at [597, 28] on button at bounding box center [601, 34] width 19 height 19
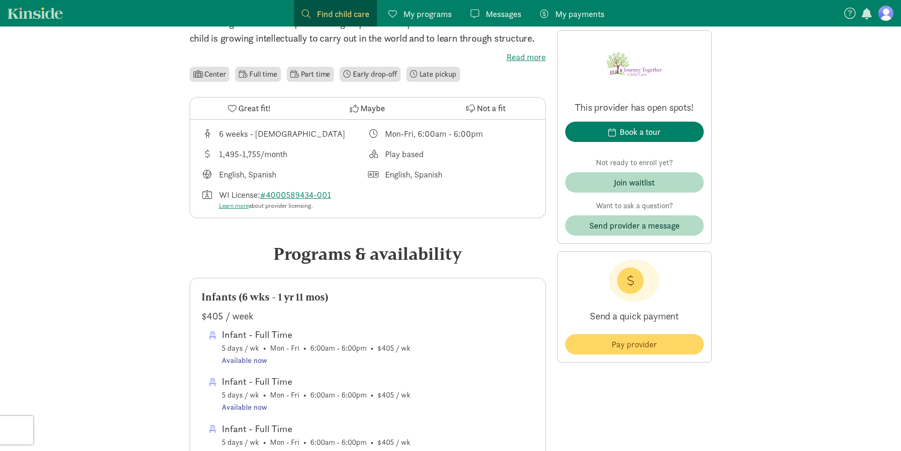
scroll to position [0, 0]
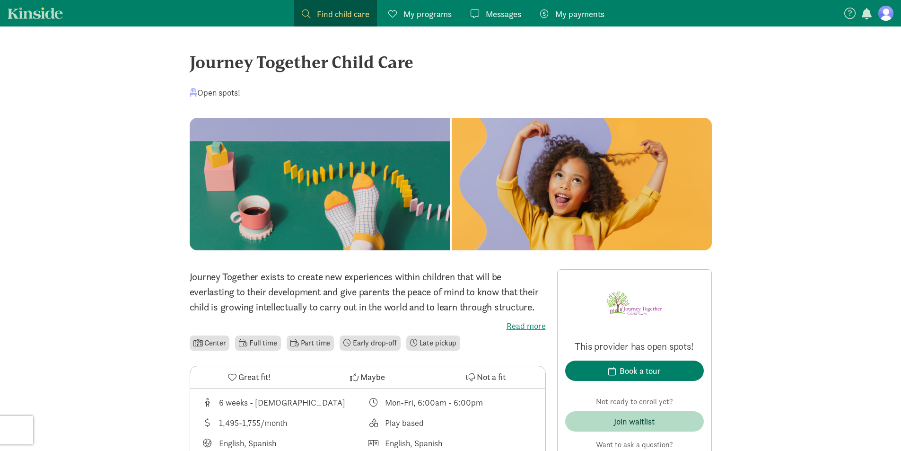
click at [347, 14] on span "Find child care" at bounding box center [343, 14] width 53 height 13
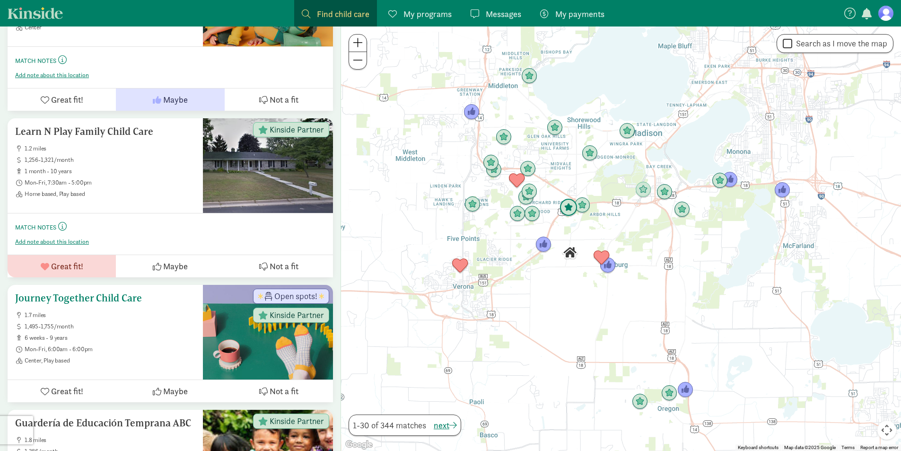
scroll to position [1598, 0]
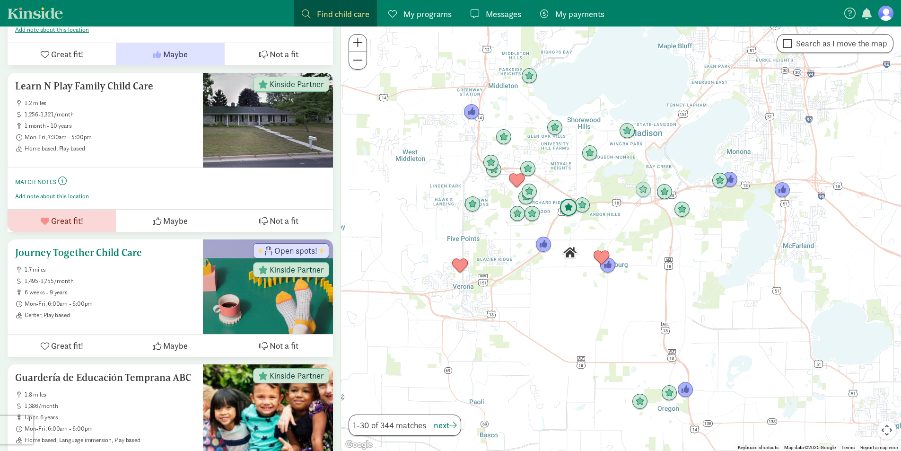
click at [165, 339] on span "Maybe" at bounding box center [175, 345] width 25 height 13
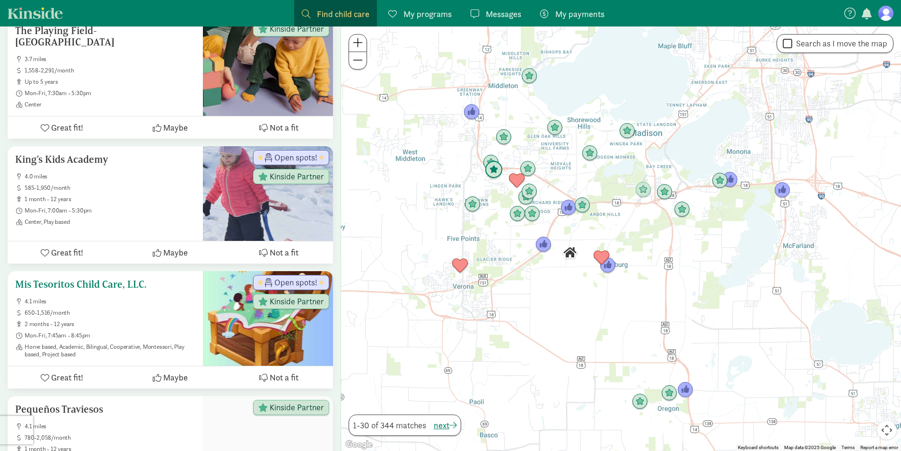
scroll to position [2862, 0]
